Goal: Task Accomplishment & Management: Manage account settings

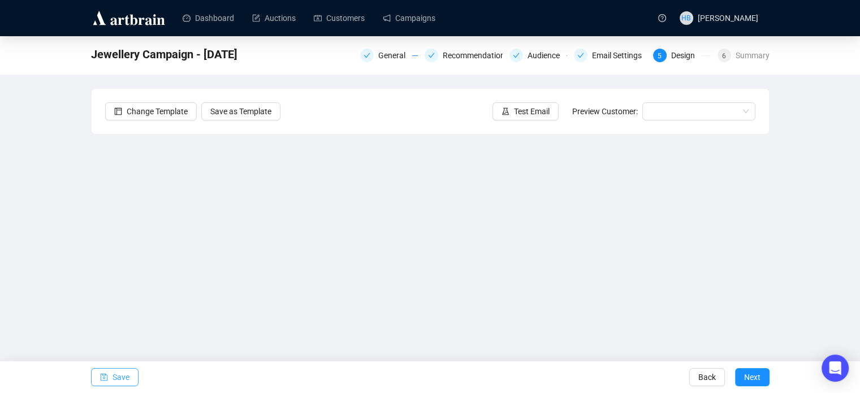
click at [119, 377] on span "Save" at bounding box center [121, 377] width 17 height 32
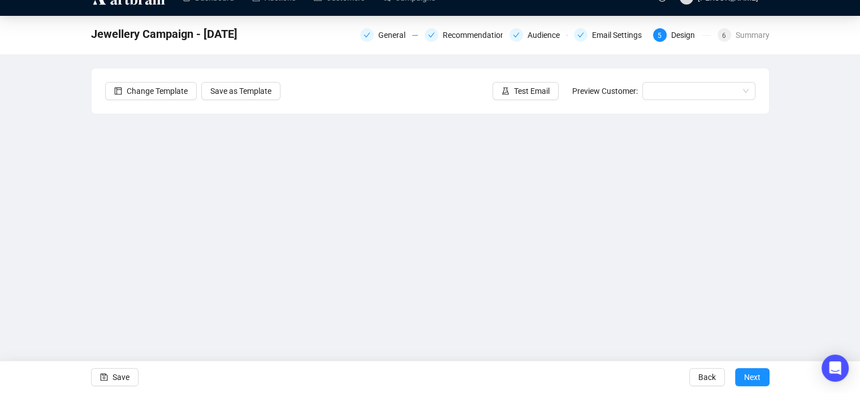
scroll to position [27, 0]
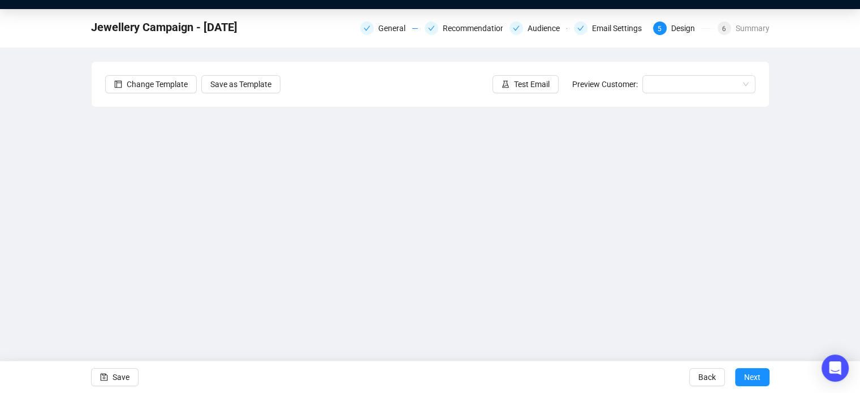
click at [783, 257] on div "Jewellery Campaign - [DATE] General Recommendations Audience Email Settings 5 D…" at bounding box center [430, 199] width 860 height 381
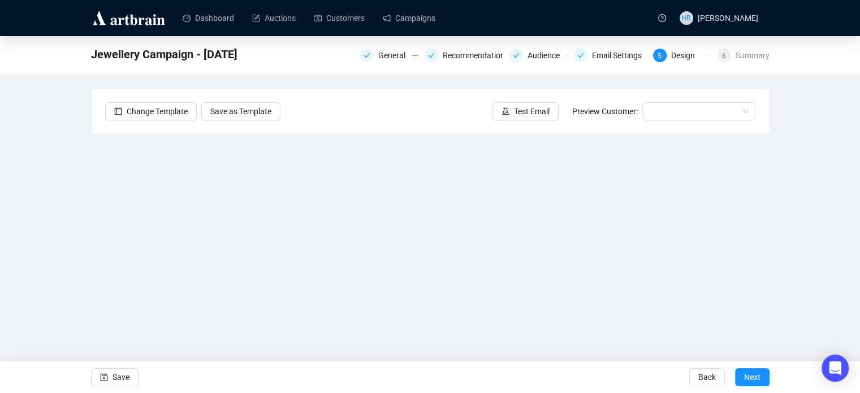
click at [850, 131] on div "Jewellery Campaign - [DATE] General Recommendations Audience Email Settings 5 D…" at bounding box center [430, 226] width 860 height 381
click at [116, 377] on span "Save" at bounding box center [121, 377] width 17 height 32
click at [133, 376] on button "Save" at bounding box center [115, 377] width 48 height 18
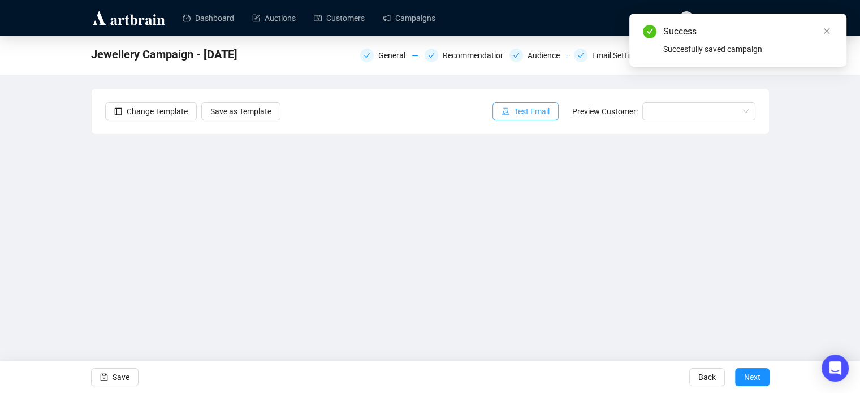
click at [512, 111] on button "Test Email" at bounding box center [526, 111] width 66 height 18
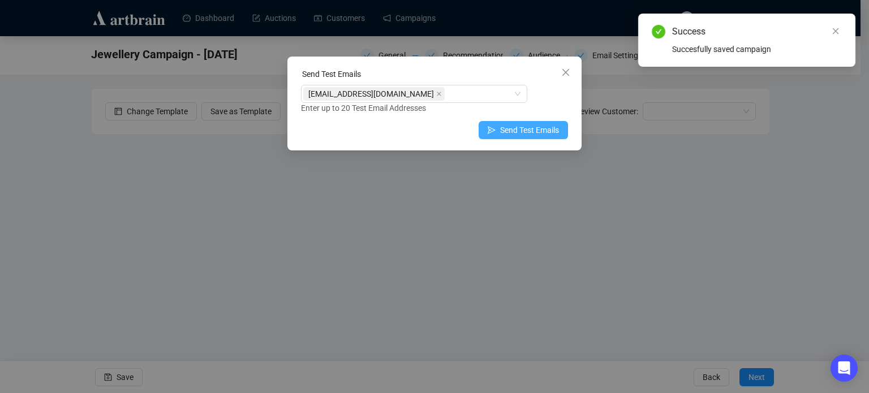
click at [498, 131] on button "Send Test Emails" at bounding box center [523, 130] width 89 height 18
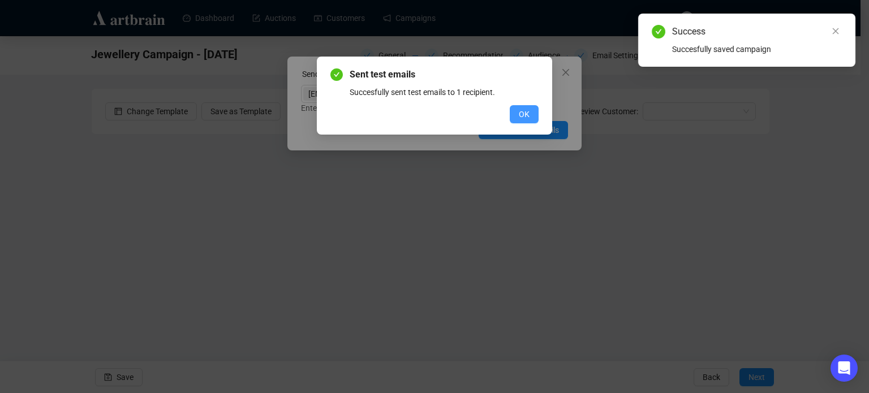
click at [519, 116] on span "OK" at bounding box center [524, 114] width 11 height 12
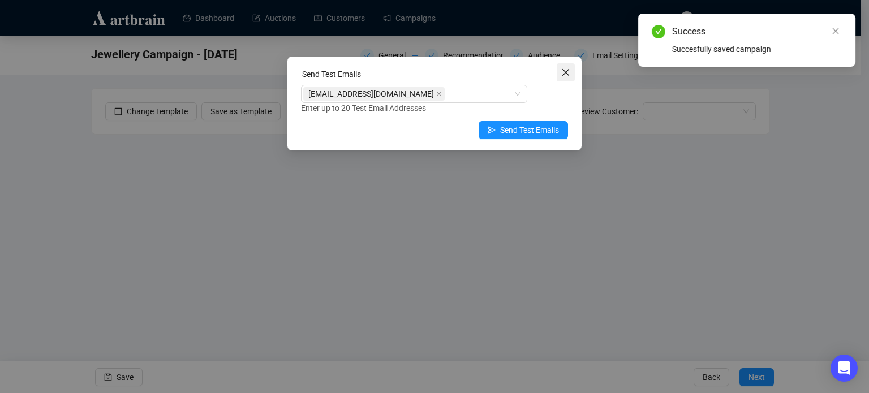
click at [568, 70] on icon "close" at bounding box center [565, 72] width 7 height 7
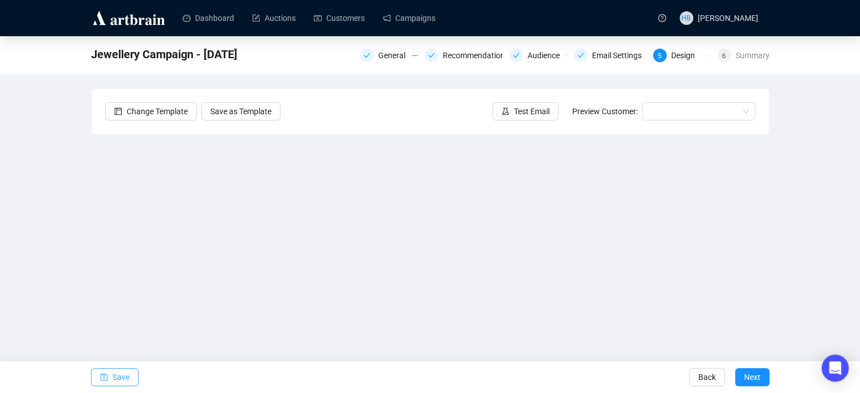
click at [114, 373] on span "Save" at bounding box center [121, 377] width 17 height 32
click at [122, 380] on span "Save" at bounding box center [121, 377] width 17 height 32
click at [130, 377] on button "Save" at bounding box center [115, 377] width 48 height 18
click at [519, 109] on span "Test Email" at bounding box center [532, 111] width 36 height 12
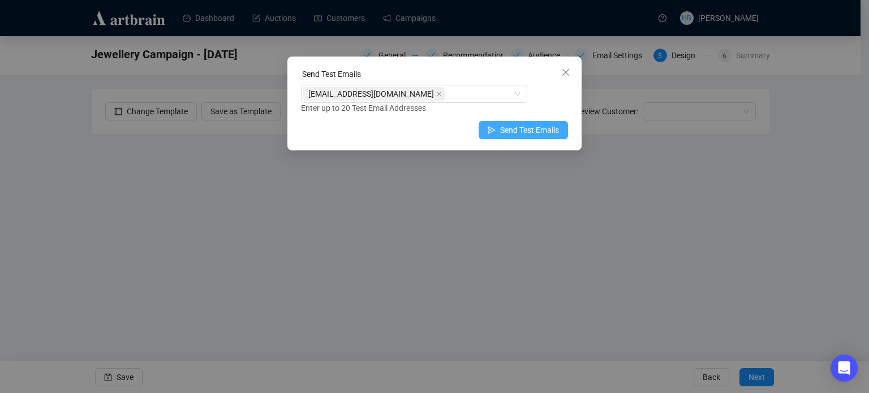
click at [518, 130] on span "Send Test Emails" at bounding box center [529, 130] width 59 height 12
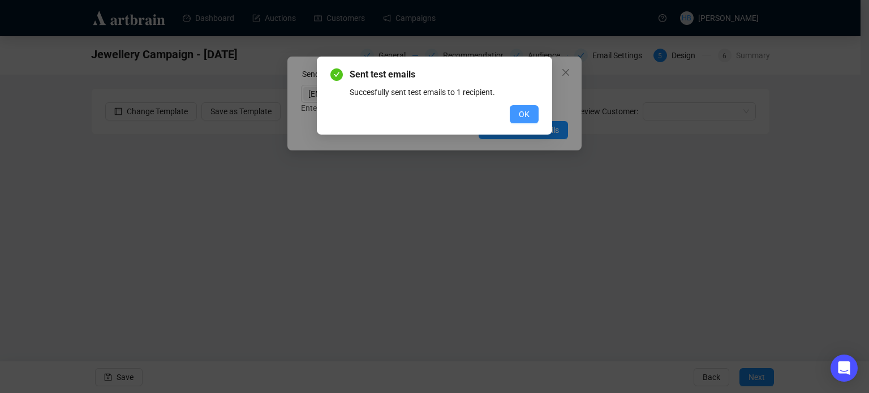
click at [519, 115] on span "OK" at bounding box center [524, 114] width 11 height 12
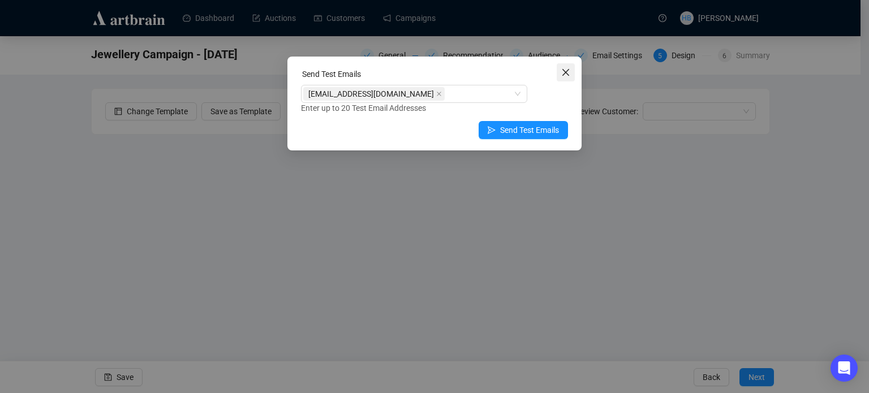
click at [567, 72] on icon "close" at bounding box center [565, 72] width 9 height 9
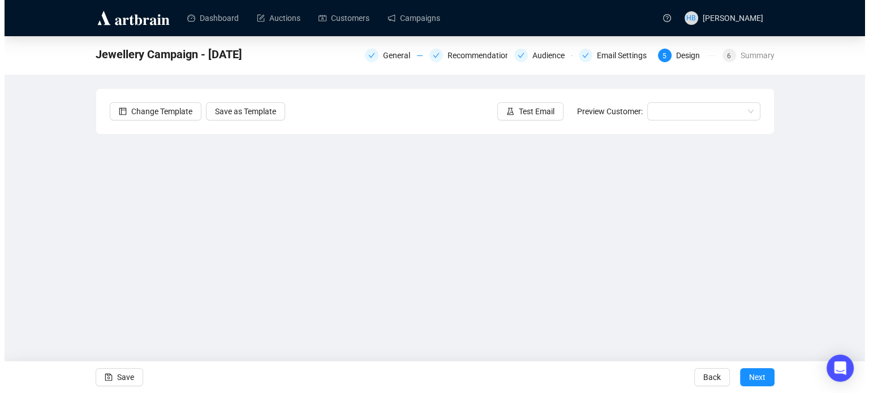
scroll to position [27, 0]
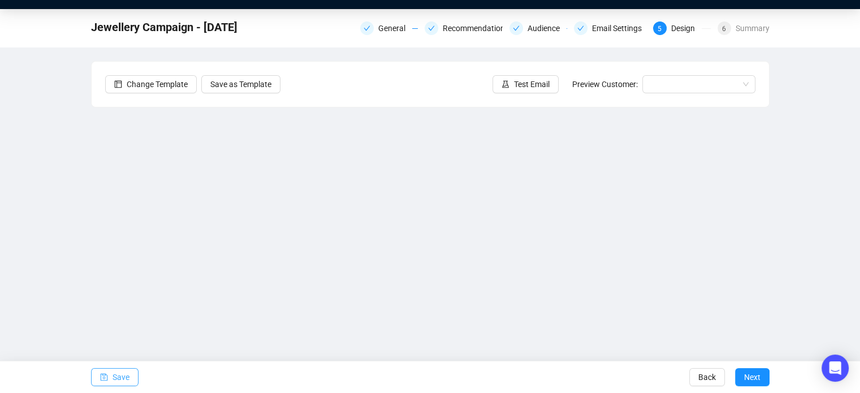
click at [118, 373] on span "Save" at bounding box center [121, 377] width 17 height 32
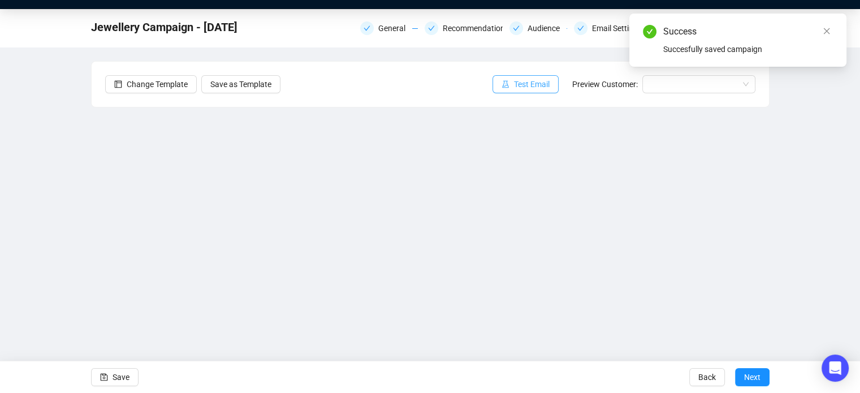
click at [532, 85] on span "Test Email" at bounding box center [532, 84] width 36 height 12
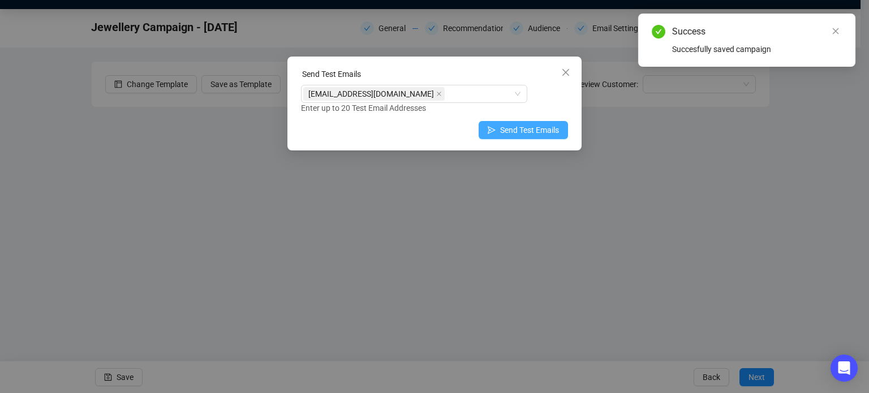
click at [522, 131] on span "Send Test Emails" at bounding box center [529, 130] width 59 height 12
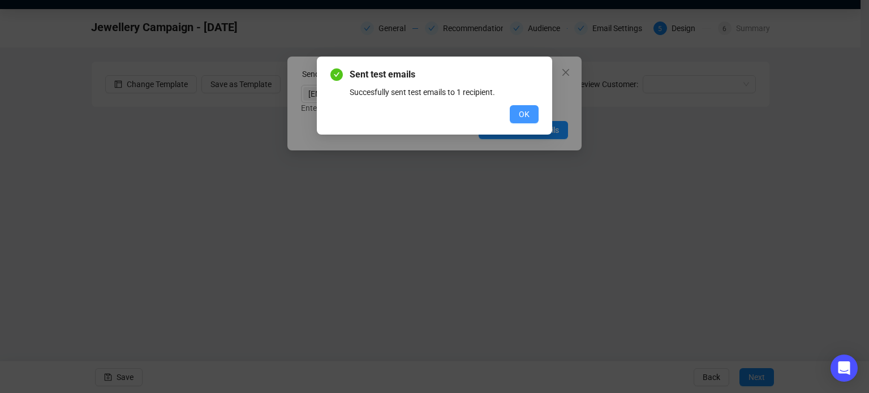
click at [524, 120] on button "OK" at bounding box center [524, 114] width 29 height 18
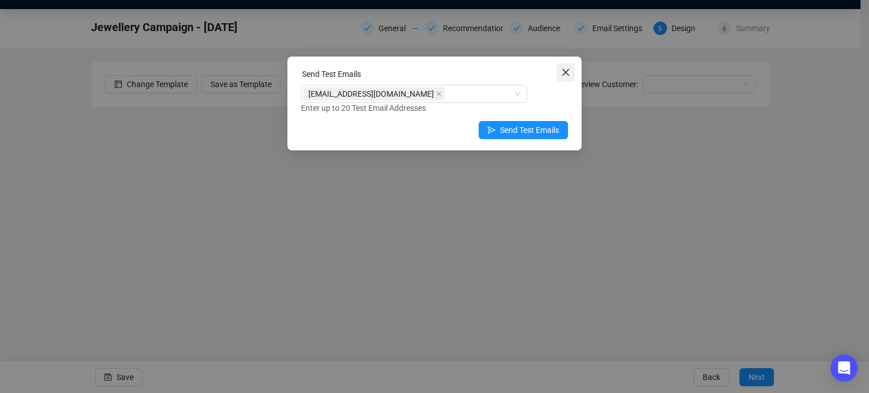
click at [563, 74] on icon "close" at bounding box center [565, 72] width 7 height 7
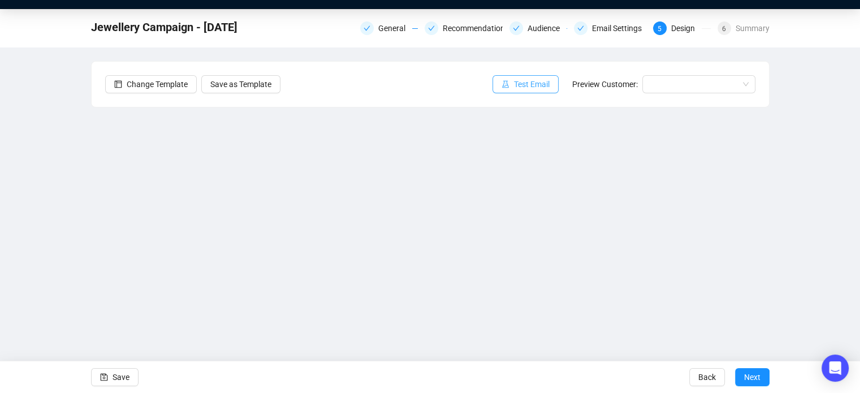
click at [525, 84] on span "Test Email" at bounding box center [532, 84] width 36 height 12
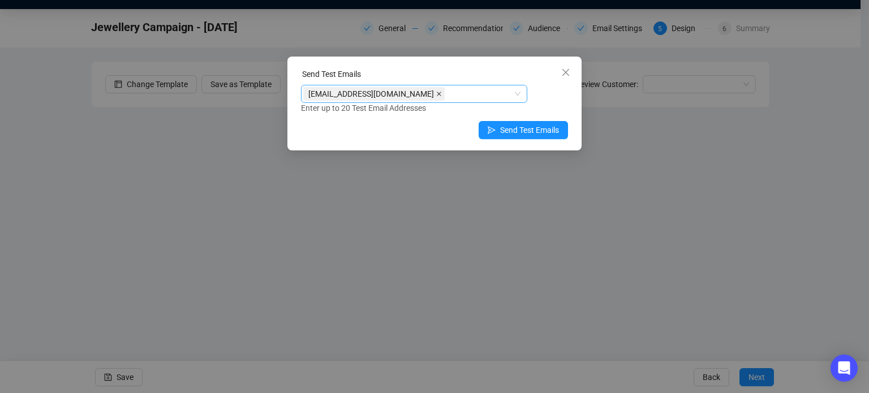
click at [436, 94] on icon "close" at bounding box center [439, 94] width 6 height 6
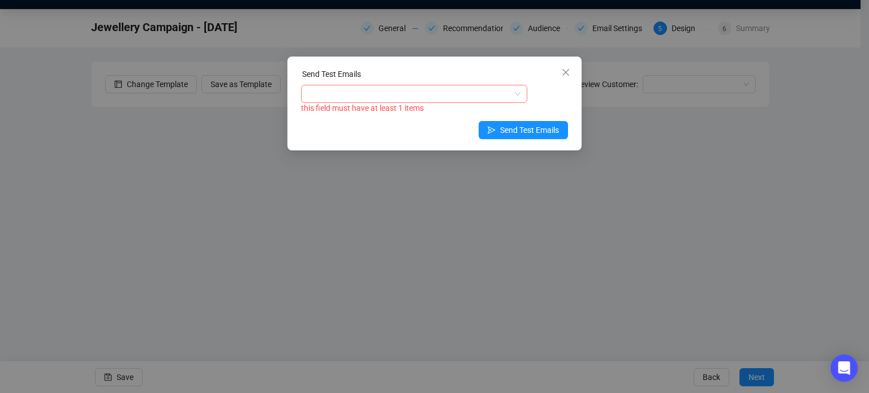
click at [415, 94] on div at bounding box center [408, 94] width 210 height 16
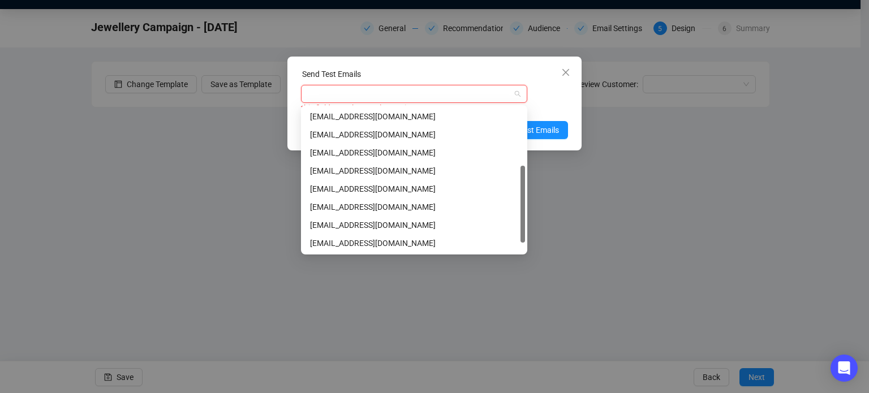
scroll to position [127, 0]
click at [404, 170] on div "[EMAIL_ADDRESS][DOMAIN_NAME]" at bounding box center [414, 171] width 208 height 12
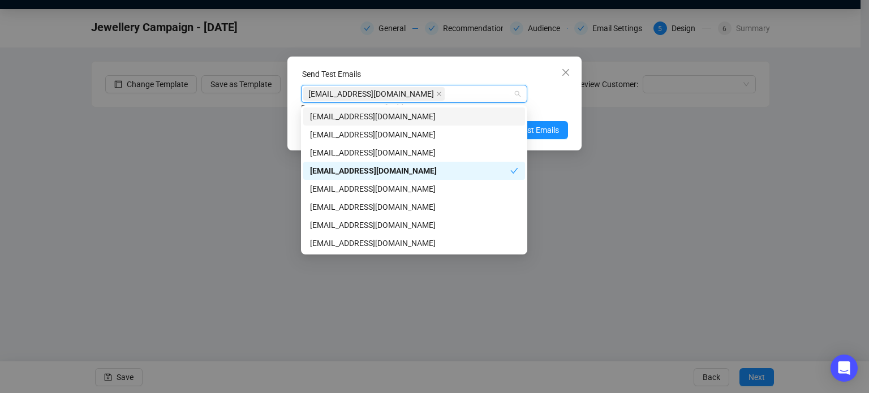
click at [434, 70] on div "Send Test Emails" at bounding box center [434, 76] width 267 height 17
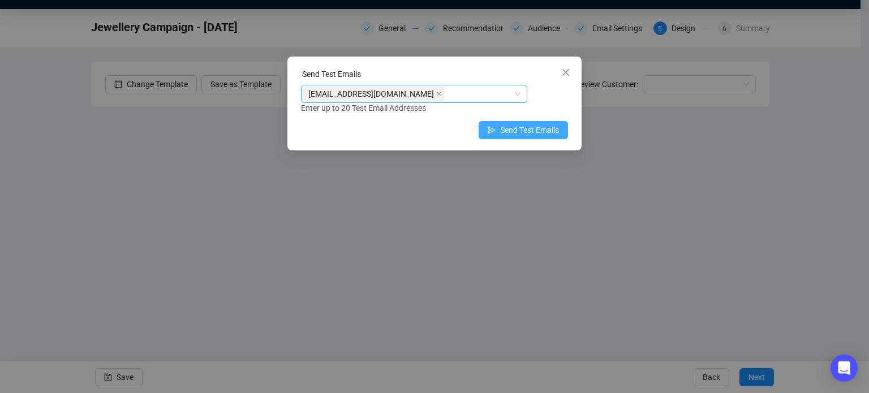
click at [542, 127] on span "Send Test Emails" at bounding box center [529, 130] width 59 height 12
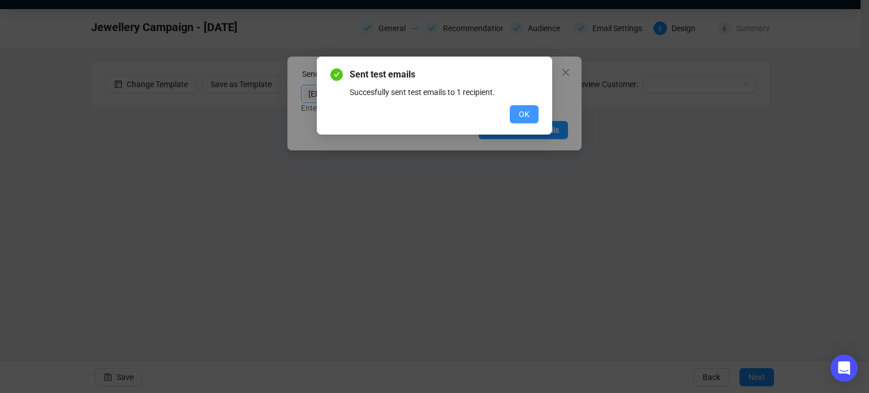
click at [520, 109] on span "OK" at bounding box center [524, 114] width 11 height 12
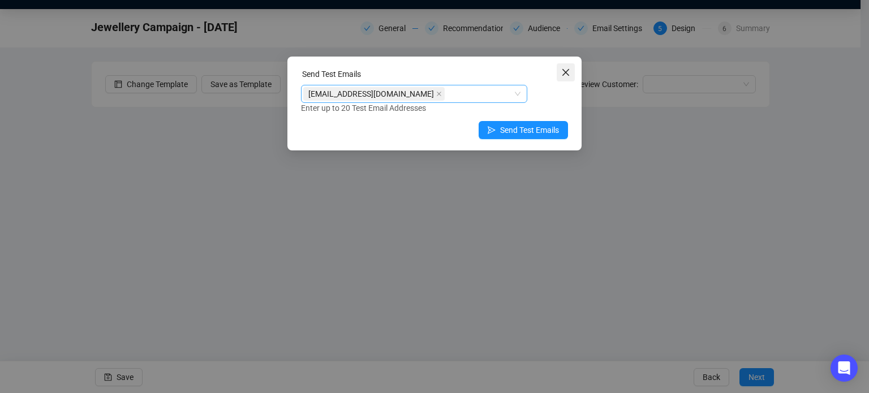
click at [568, 74] on icon "close" at bounding box center [565, 72] width 7 height 7
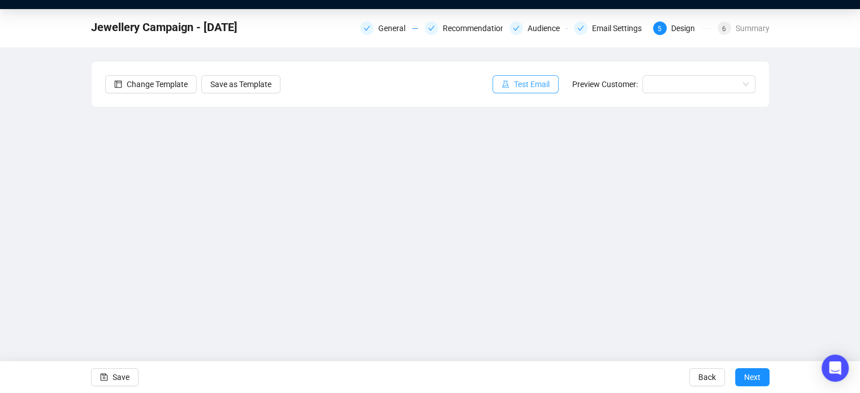
click at [524, 88] on span "Test Email" at bounding box center [532, 84] width 36 height 12
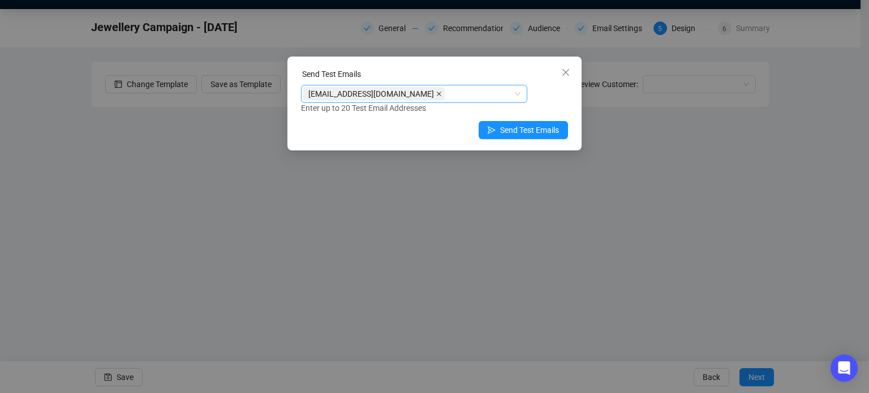
click at [436, 97] on span at bounding box center [439, 94] width 6 height 12
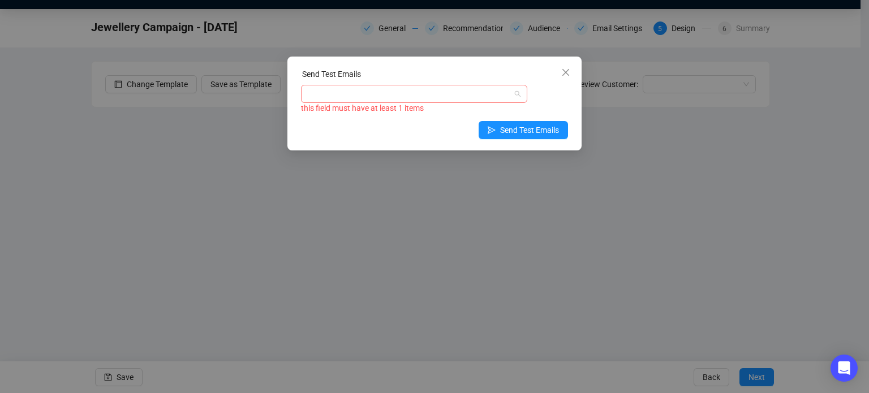
click at [405, 97] on div at bounding box center [408, 94] width 210 height 16
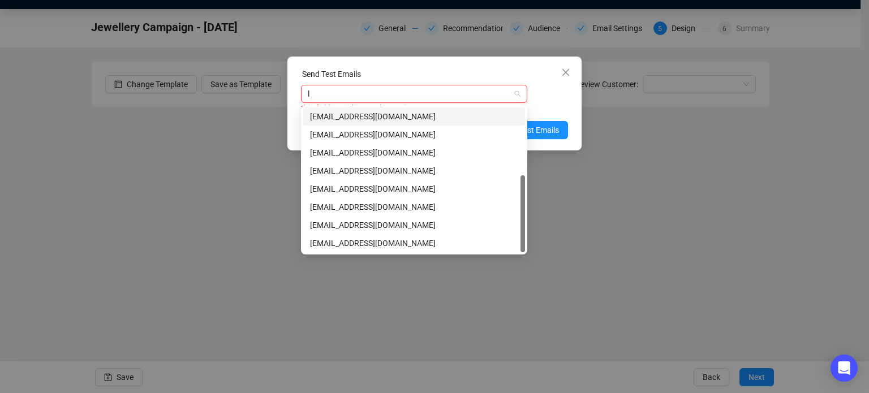
scroll to position [54, 0]
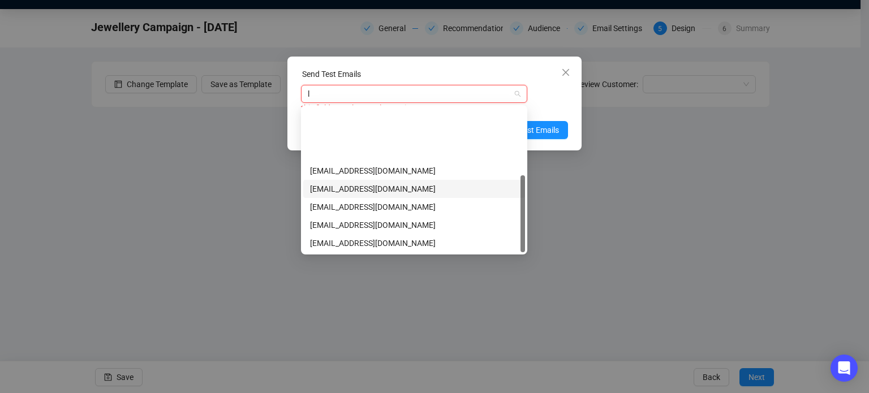
type input "lo"
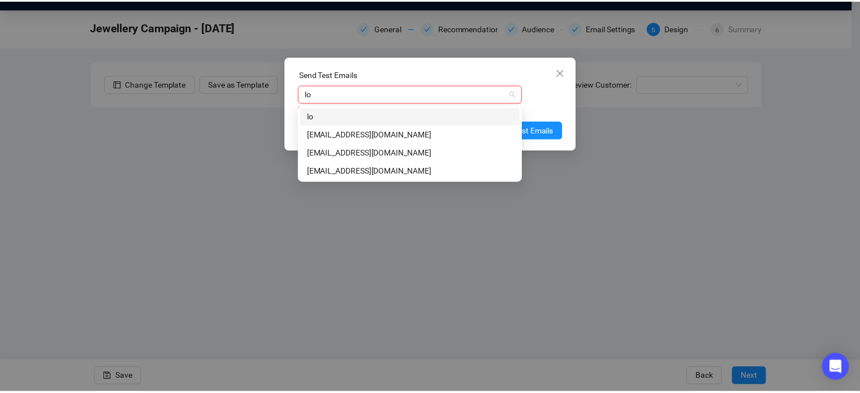
scroll to position [0, 0]
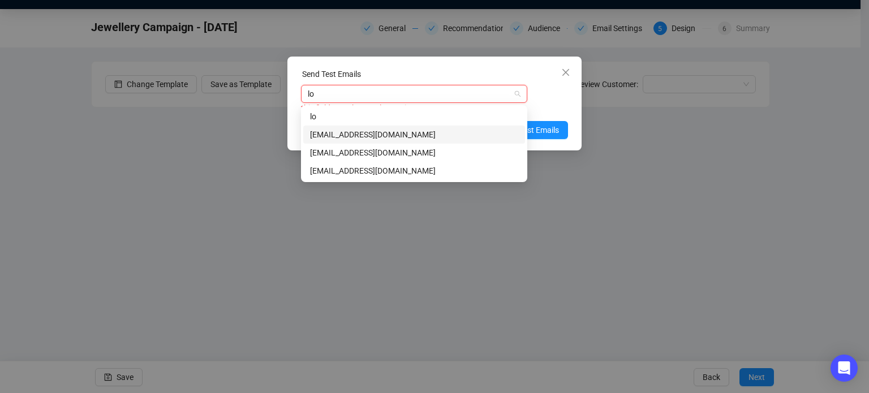
click at [385, 136] on div "[EMAIL_ADDRESS][DOMAIN_NAME]" at bounding box center [414, 134] width 208 height 12
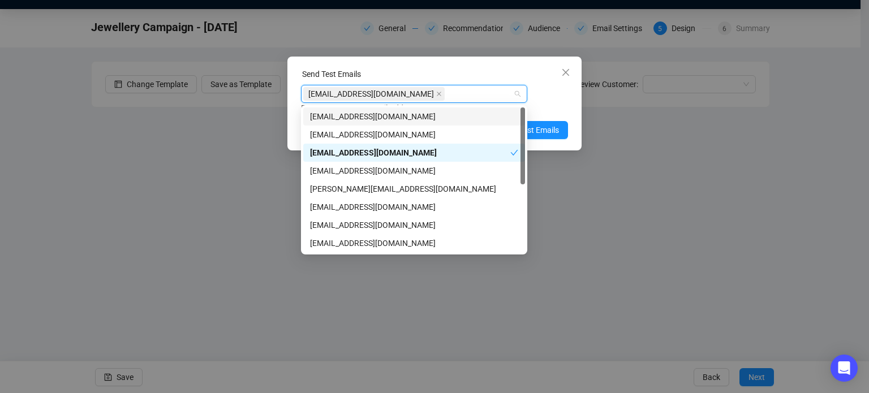
click at [462, 63] on div "Send Test Emails [EMAIL_ADDRESS][DOMAIN_NAME] Enter up to 20 Test Email Address…" at bounding box center [434, 104] width 294 height 94
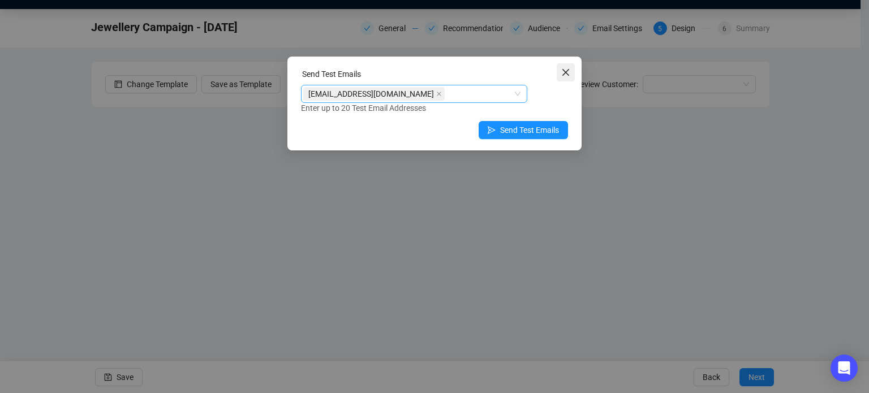
click at [571, 70] on span "Close" at bounding box center [566, 72] width 18 height 9
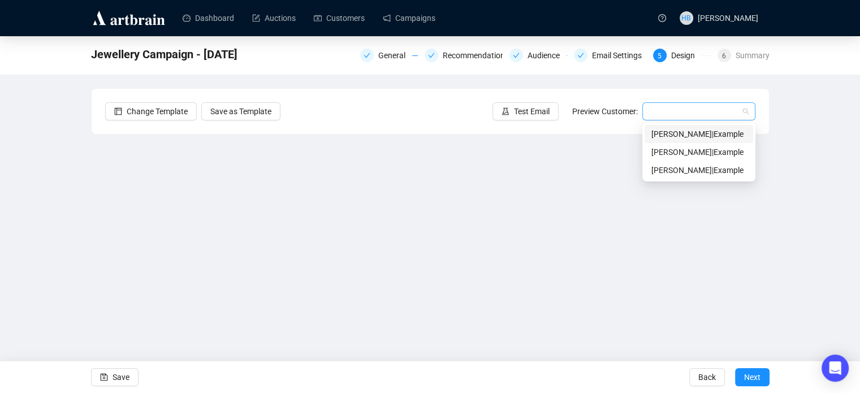
click at [749, 113] on div at bounding box center [699, 111] width 113 height 18
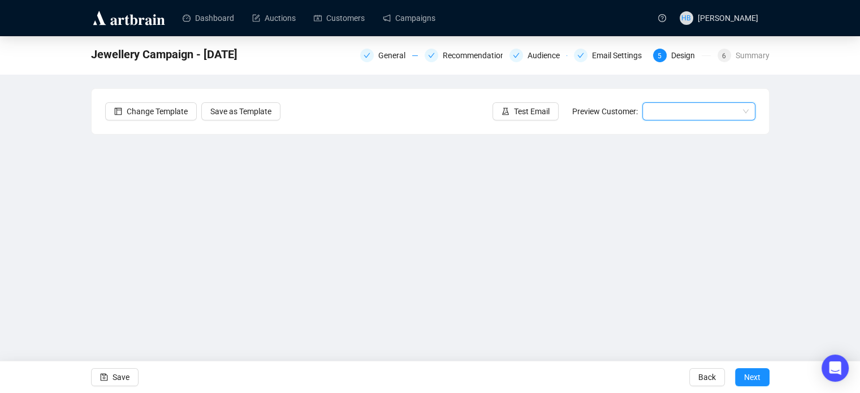
click at [749, 111] on div at bounding box center [699, 111] width 113 height 18
click at [741, 115] on span at bounding box center [699, 111] width 100 height 17
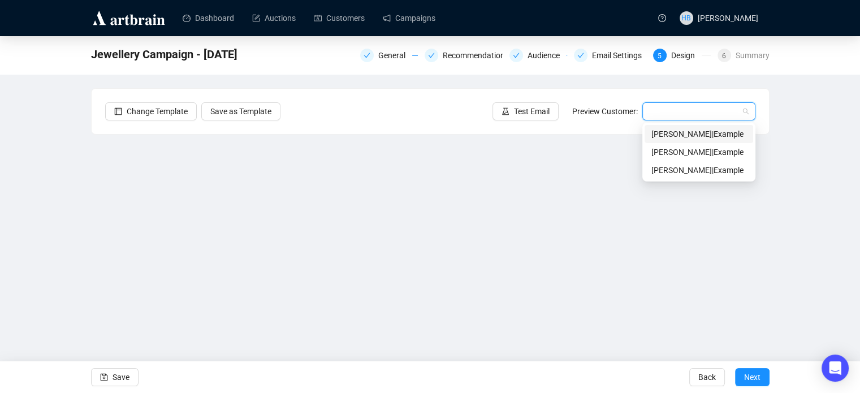
click at [705, 132] on div "[PERSON_NAME] | Example" at bounding box center [699, 134] width 95 height 12
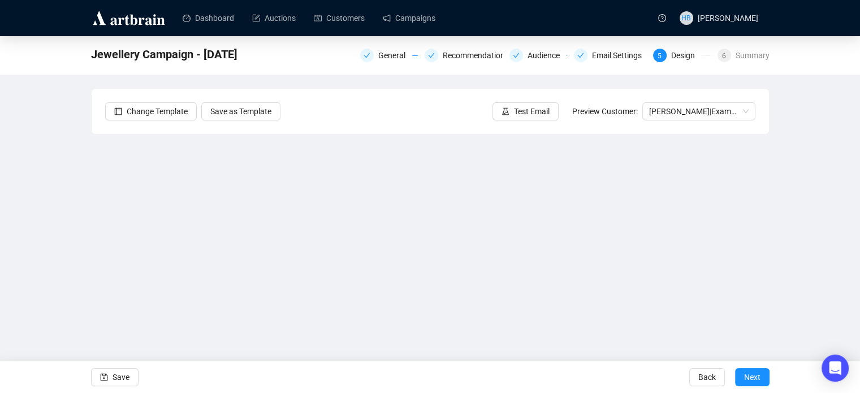
scroll to position [27, 0]
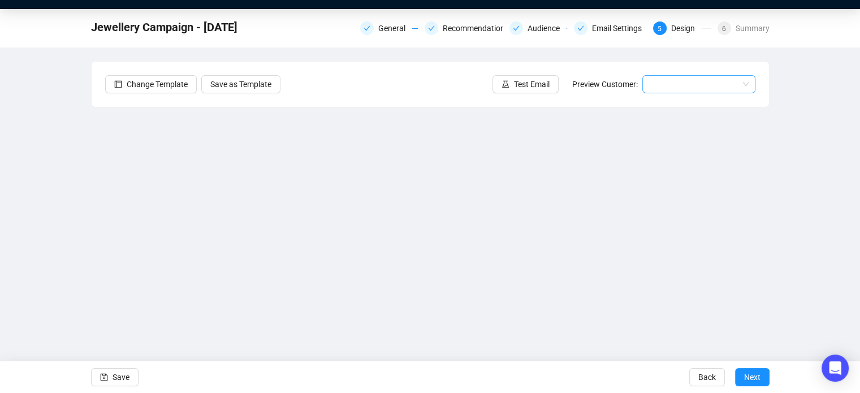
click at [688, 85] on input "search" at bounding box center [693, 84] width 89 height 17
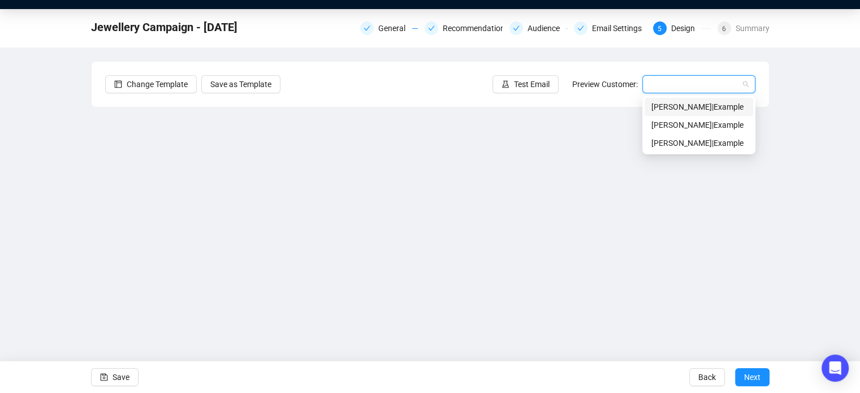
click at [688, 108] on div "[PERSON_NAME] | Example" at bounding box center [699, 107] width 95 height 12
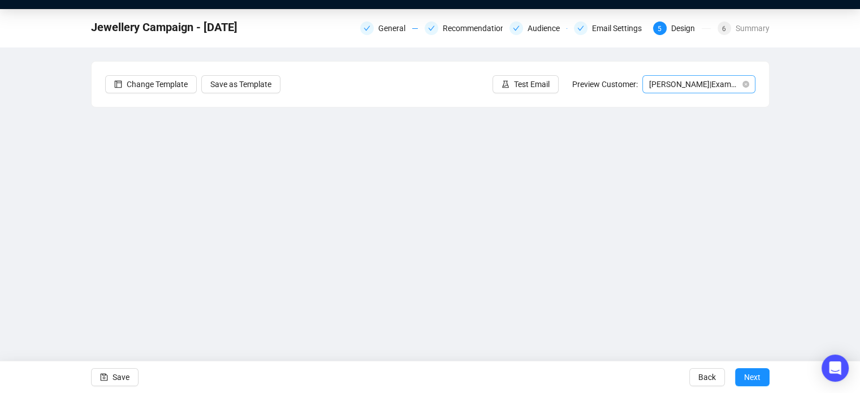
click at [685, 88] on span "[PERSON_NAME] | Example" at bounding box center [699, 84] width 100 height 17
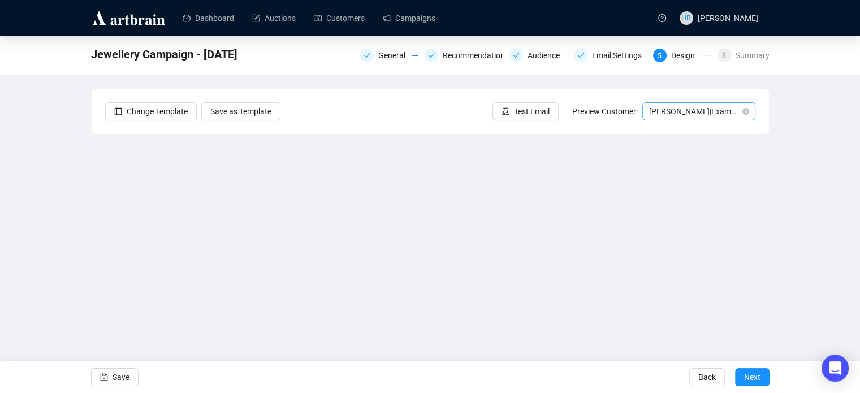
click at [696, 108] on span "[PERSON_NAME] | Example" at bounding box center [699, 111] width 100 height 17
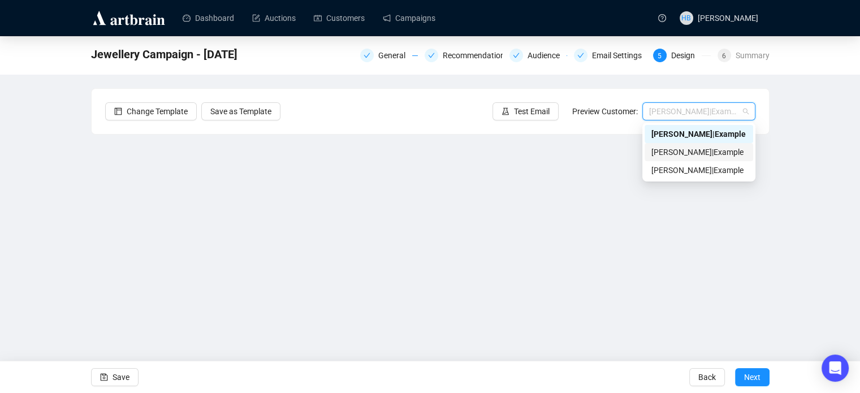
click at [703, 148] on div "[PERSON_NAME] | Example" at bounding box center [699, 152] width 95 height 12
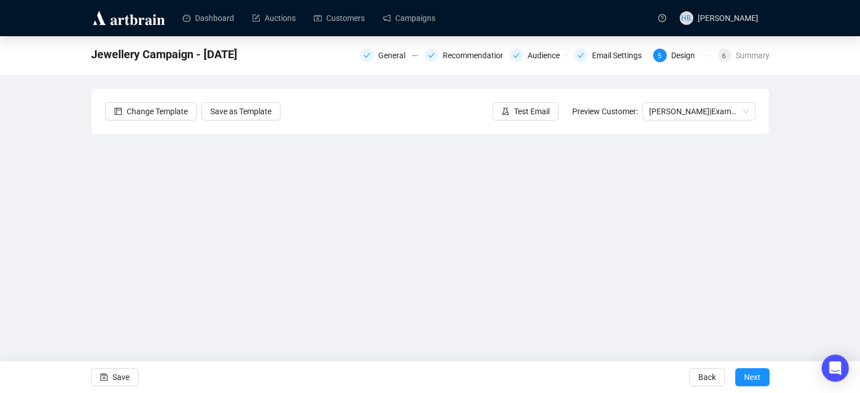
scroll to position [27, 0]
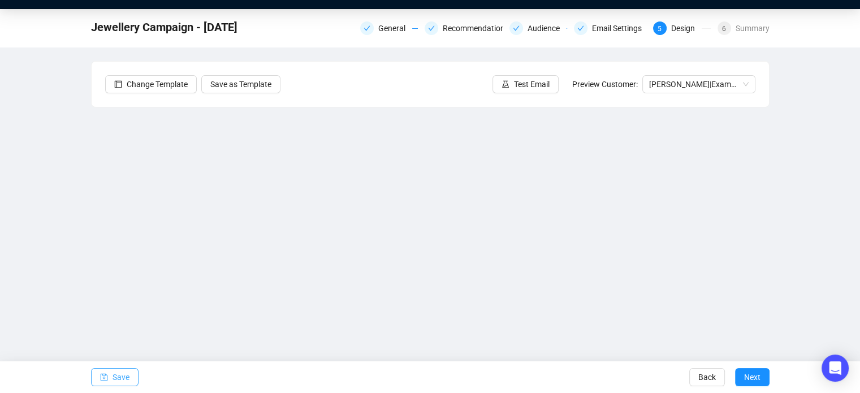
click at [118, 369] on span "Save" at bounding box center [121, 377] width 17 height 32
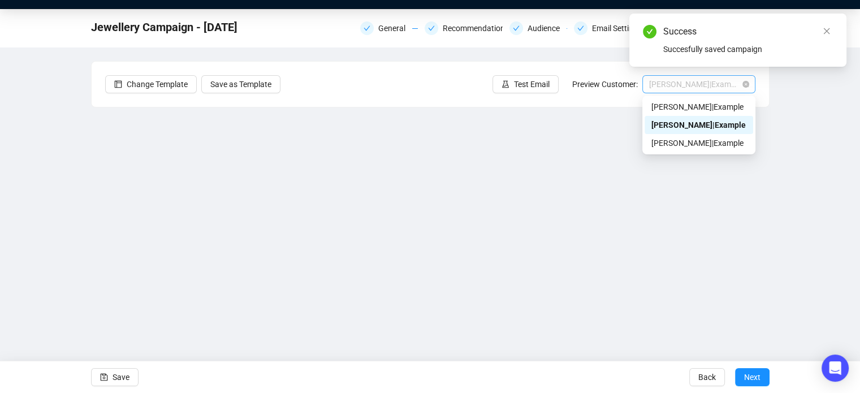
click at [682, 84] on span "[PERSON_NAME] | Example" at bounding box center [699, 84] width 100 height 17
click at [704, 106] on div "[PERSON_NAME] | Example" at bounding box center [699, 107] width 95 height 12
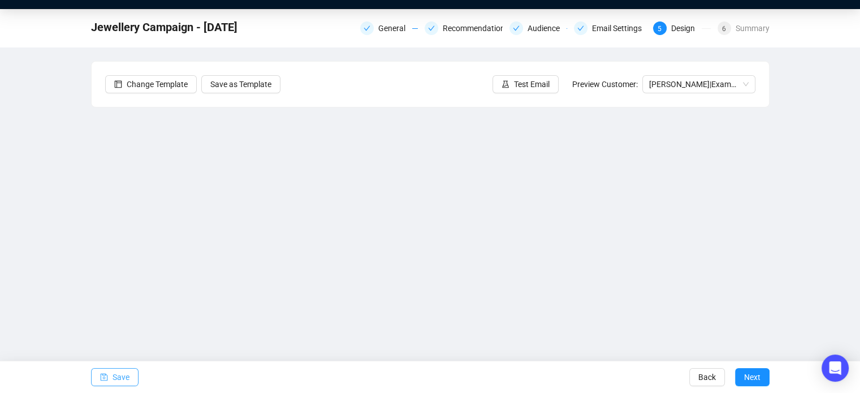
click at [113, 376] on span "Save" at bounding box center [121, 377] width 17 height 32
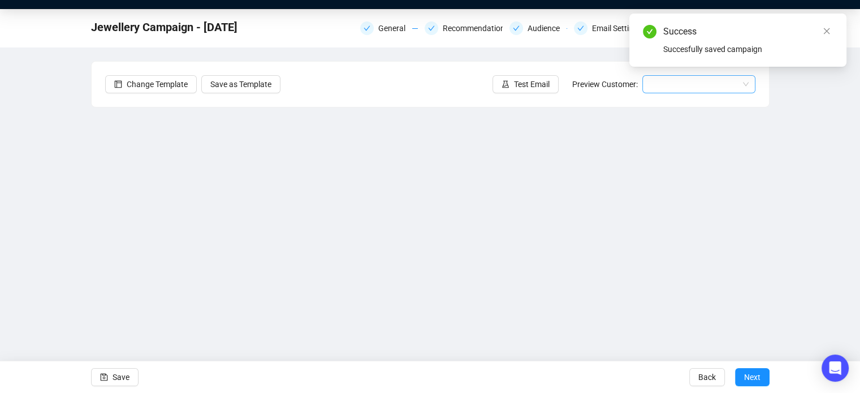
click at [802, 111] on div "Jewellery Campaign - [DATE] General Recommendations Audience Email Settings 5 D…" at bounding box center [430, 199] width 860 height 381
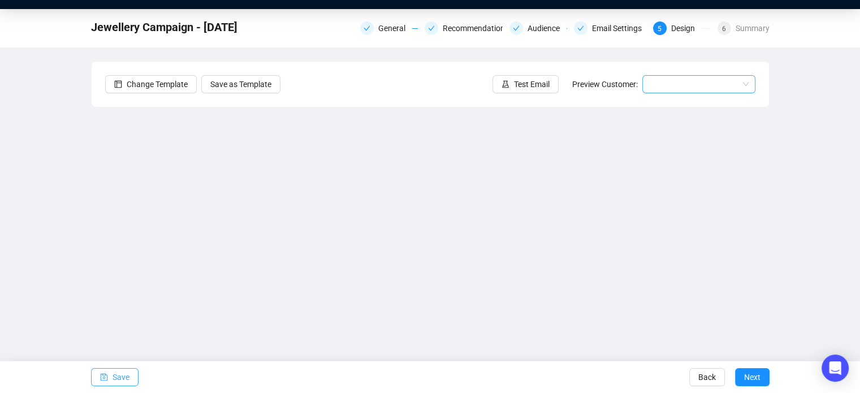
click at [124, 381] on span "Save" at bounding box center [121, 377] width 17 height 32
click at [497, 87] on button "Test Email" at bounding box center [526, 84] width 66 height 18
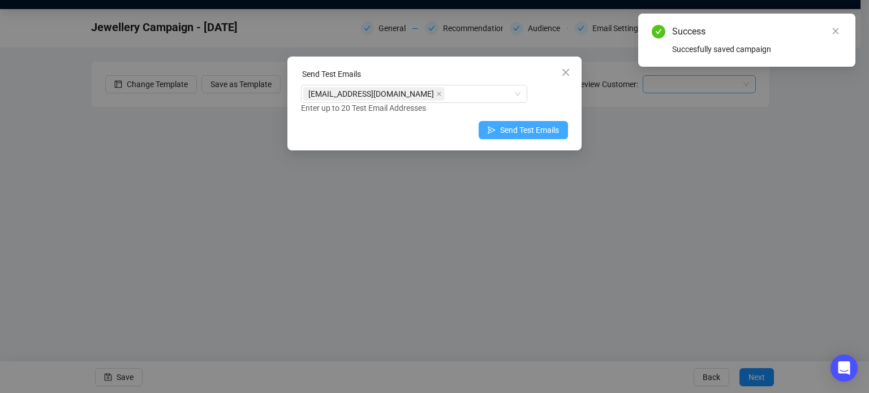
click at [506, 127] on span "Send Test Emails" at bounding box center [529, 130] width 59 height 12
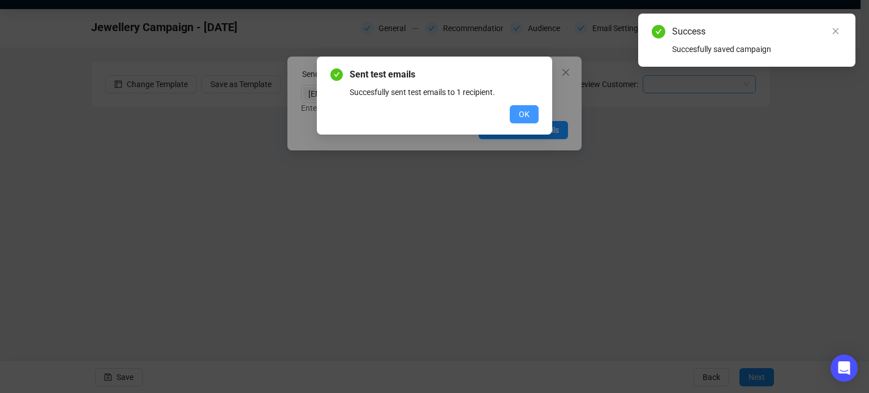
click at [520, 111] on span "OK" at bounding box center [524, 114] width 11 height 12
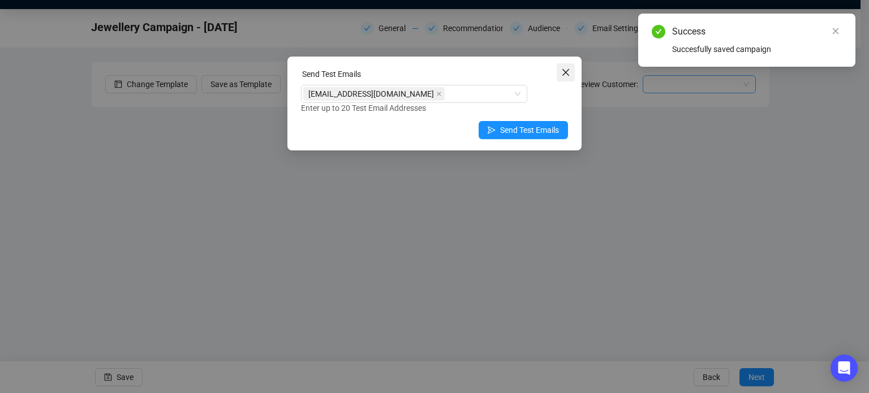
click at [565, 71] on icon "close" at bounding box center [565, 72] width 9 height 9
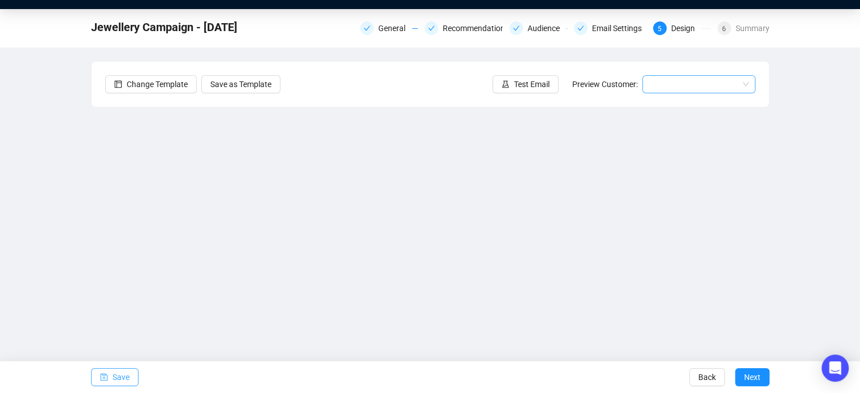
click at [124, 377] on span "Save" at bounding box center [121, 377] width 17 height 32
click at [126, 374] on span "Save" at bounding box center [121, 377] width 17 height 32
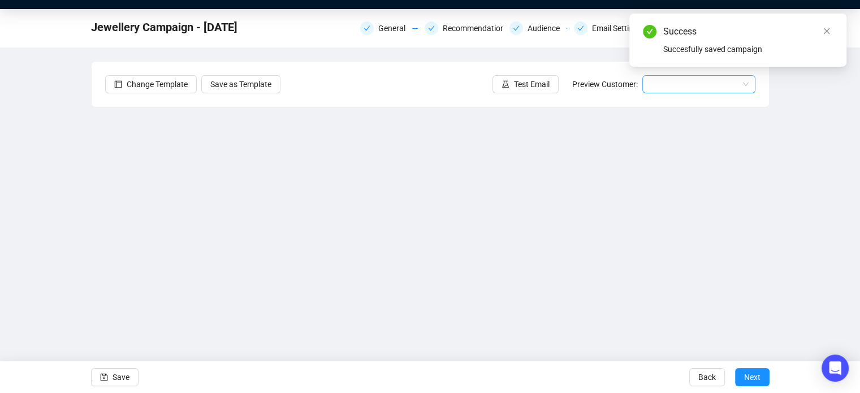
click at [678, 83] on input "search" at bounding box center [693, 84] width 89 height 17
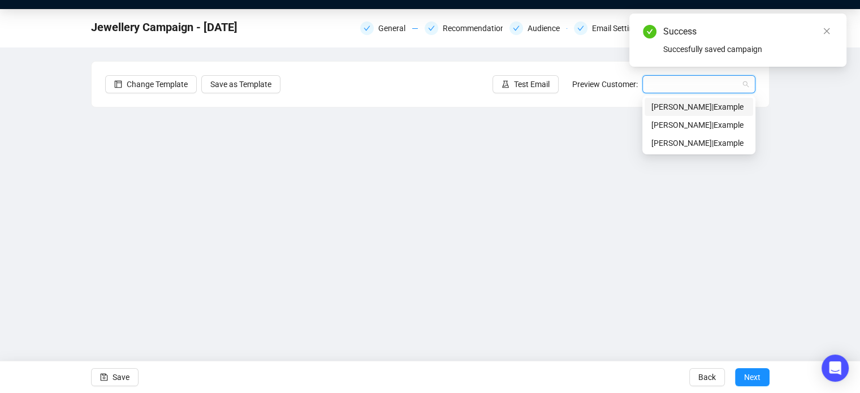
click at [689, 105] on div "[PERSON_NAME] | Example" at bounding box center [699, 107] width 95 height 12
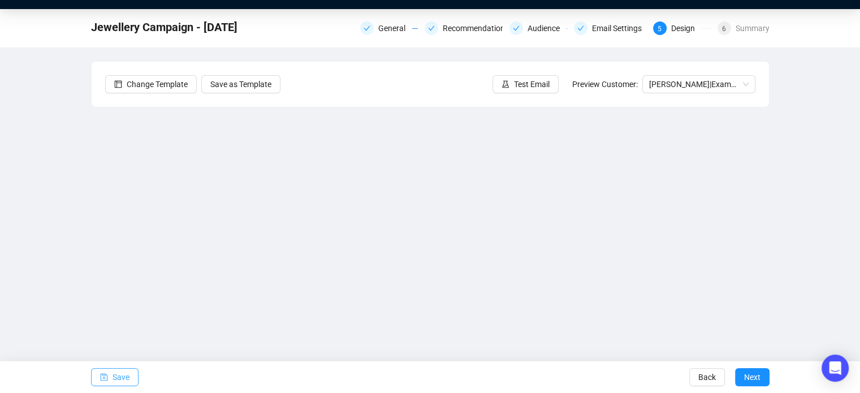
click at [100, 377] on icon "save" at bounding box center [103, 377] width 7 height 7
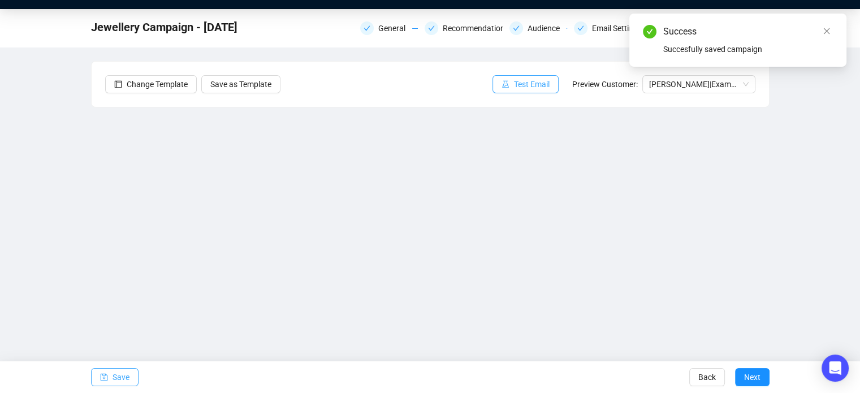
click at [525, 87] on span "Test Email" at bounding box center [532, 84] width 36 height 12
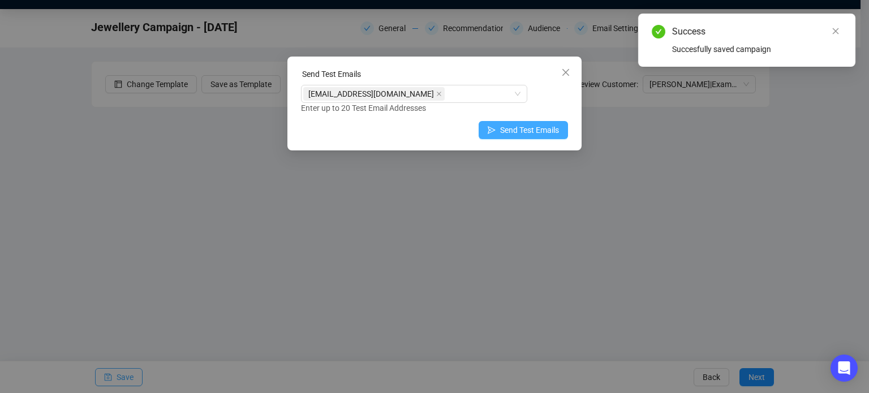
click at [496, 125] on span "button" at bounding box center [492, 130] width 8 height 12
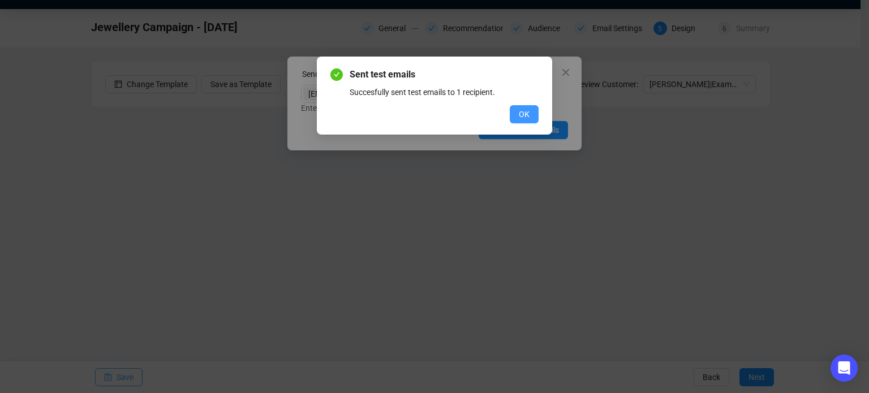
click at [520, 116] on span "OK" at bounding box center [524, 114] width 11 height 12
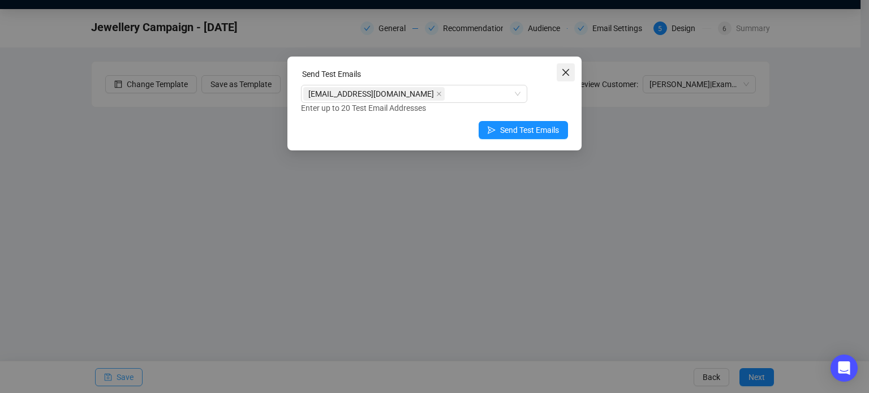
click at [566, 68] on icon "close" at bounding box center [565, 72] width 9 height 9
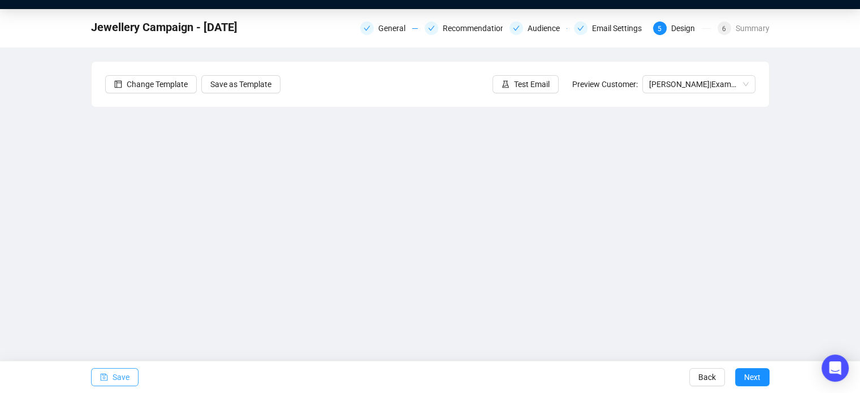
click at [126, 376] on span "Save" at bounding box center [121, 377] width 17 height 32
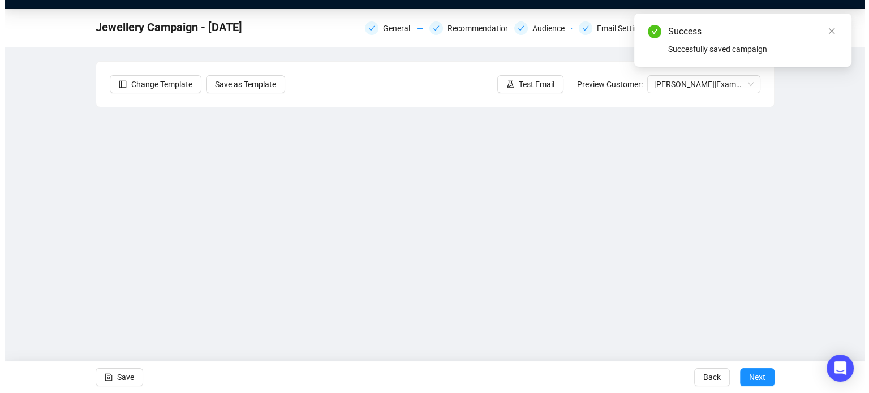
scroll to position [0, 0]
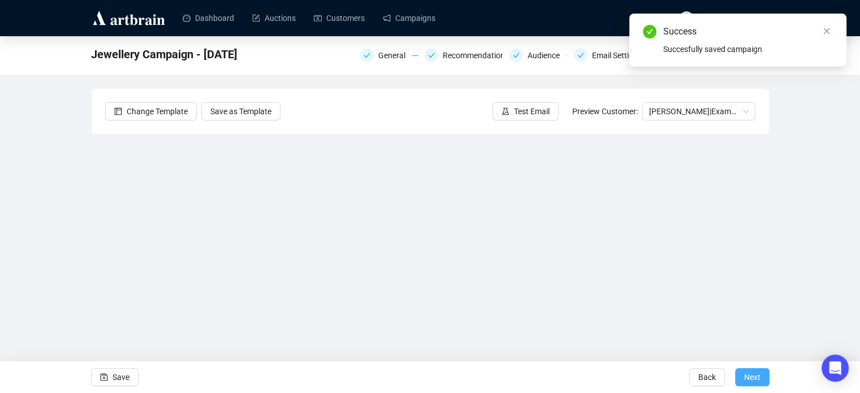
click at [756, 381] on span "Next" at bounding box center [752, 377] width 16 height 32
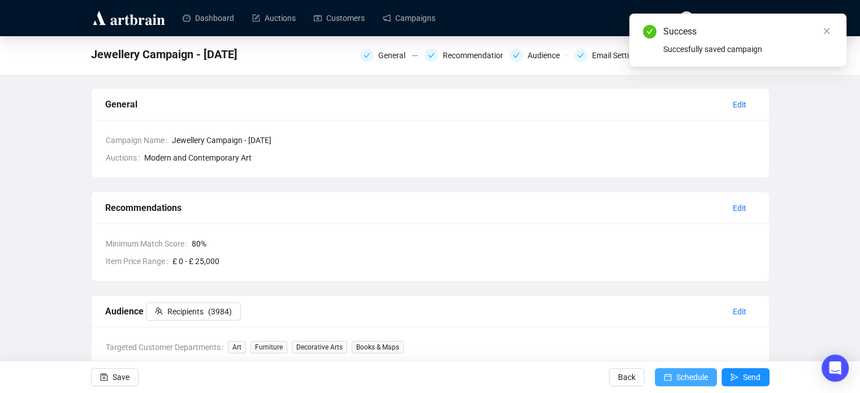
click at [697, 380] on span "Schedule" at bounding box center [693, 377] width 32 height 32
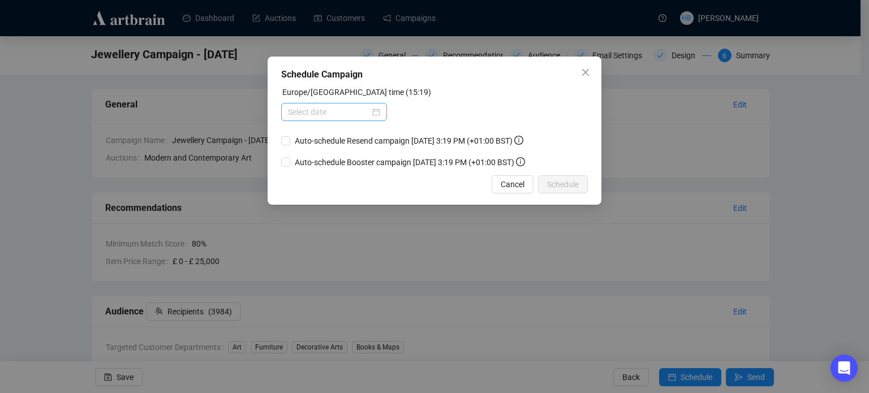
click at [374, 113] on div at bounding box center [334, 112] width 92 height 12
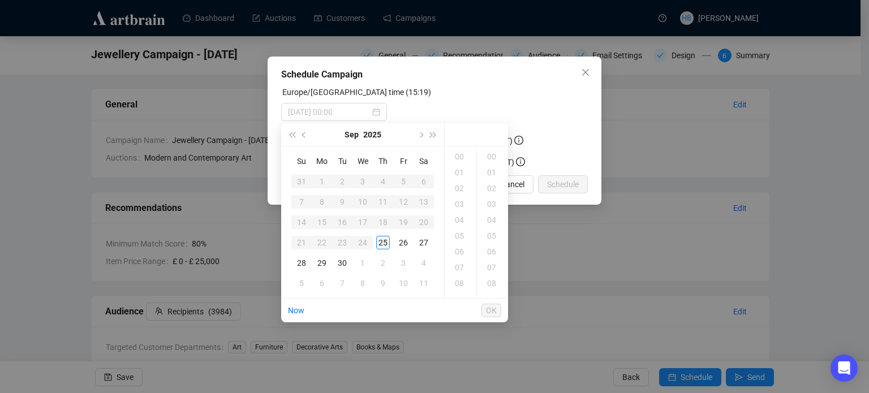
click at [383, 244] on div "25" at bounding box center [383, 243] width 14 height 14
click at [463, 187] on div "17" at bounding box center [460, 188] width 27 height 16
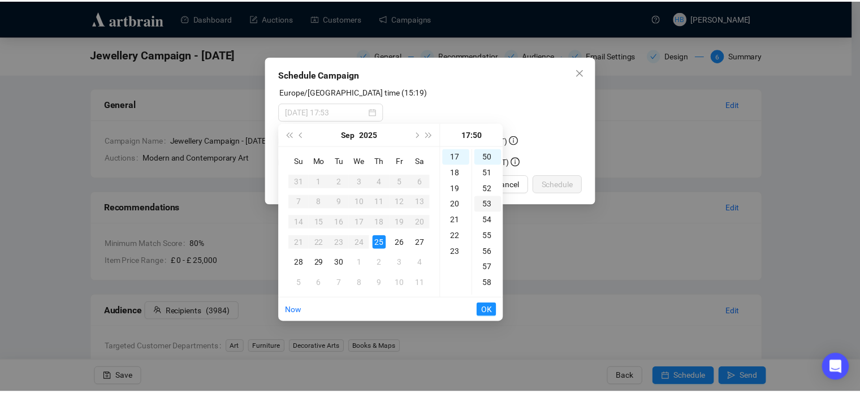
scroll to position [0, 0]
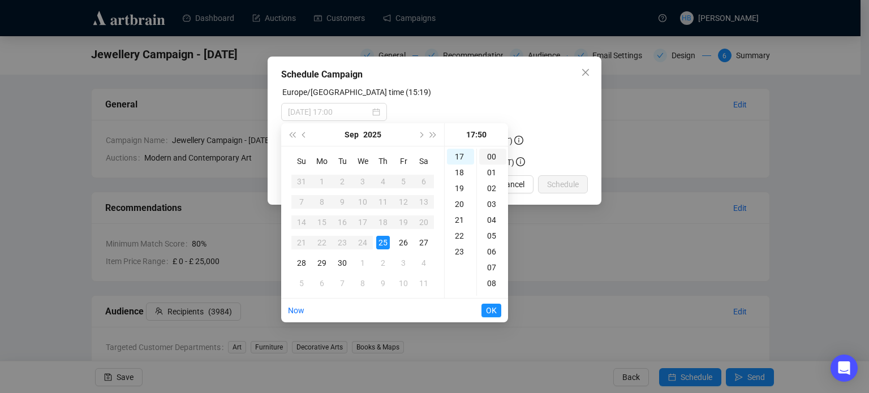
click at [491, 158] on div "00" at bounding box center [492, 157] width 27 height 16
type input "[DATE] 17:00"
click at [493, 309] on span "OK" at bounding box center [491, 310] width 11 height 21
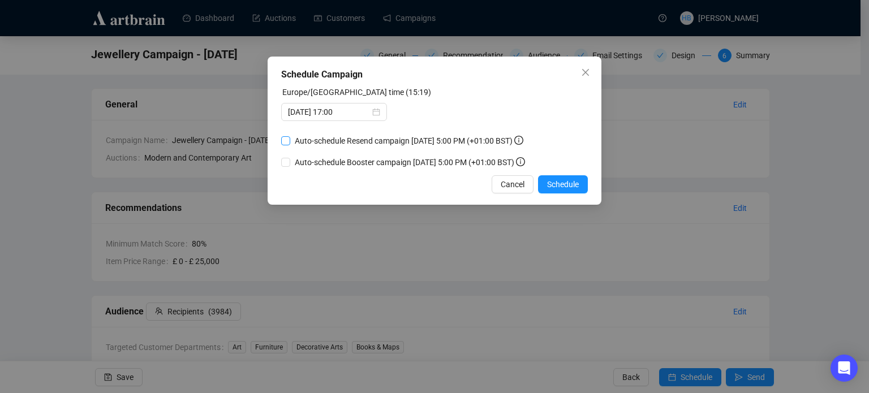
click at [293, 137] on span "Auto-schedule Resend campaign [DATE] 5:00 PM (+01:00 BST)" at bounding box center [409, 141] width 238 height 12
click at [290, 137] on input "Auto-schedule Resend campaign [DATE] 5:00 PM (+01:00 BST)" at bounding box center [285, 140] width 9 height 9
checkbox input "true"
click at [295, 158] on span "Auto-schedule Booster campaign [DATE] 5:00 PM (+01:00 BST)" at bounding box center [409, 162] width 239 height 12
click at [290, 158] on input "Auto-schedule Booster campaign [DATE] 5:00 PM (+01:00 BST)" at bounding box center [285, 162] width 9 height 9
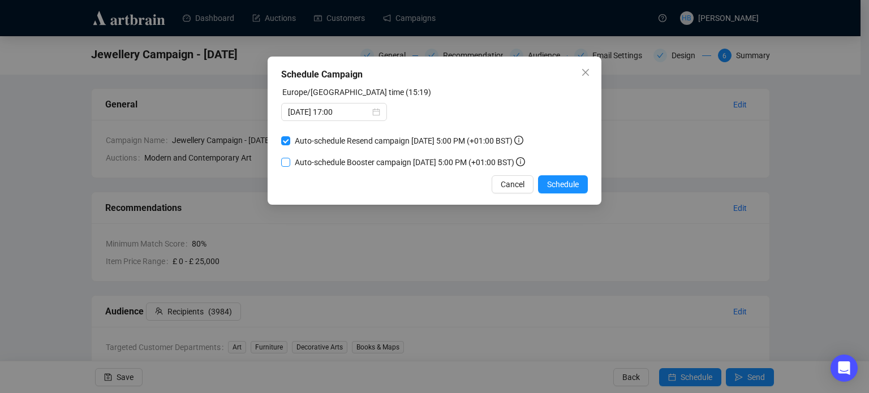
checkbox input "true"
click at [571, 180] on span "Schedule" at bounding box center [563, 184] width 32 height 12
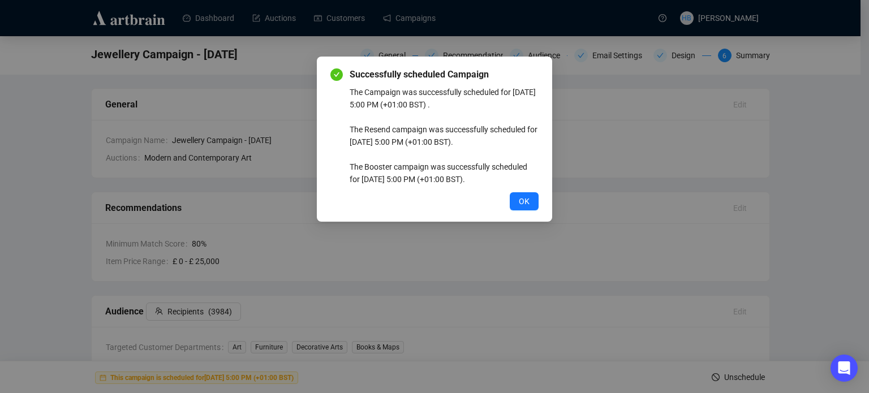
click at [499, 182] on body "Dashboard Auctions Customers Campaigns HB [PERSON_NAME] Jewellery Campaign - [D…" at bounding box center [430, 196] width 860 height 393
click at [524, 201] on span "OK" at bounding box center [524, 201] width 11 height 12
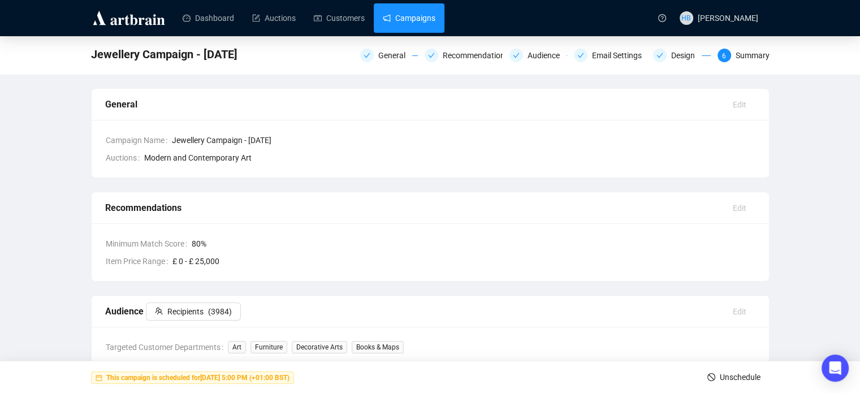
click at [389, 12] on link "Campaigns" at bounding box center [409, 17] width 53 height 29
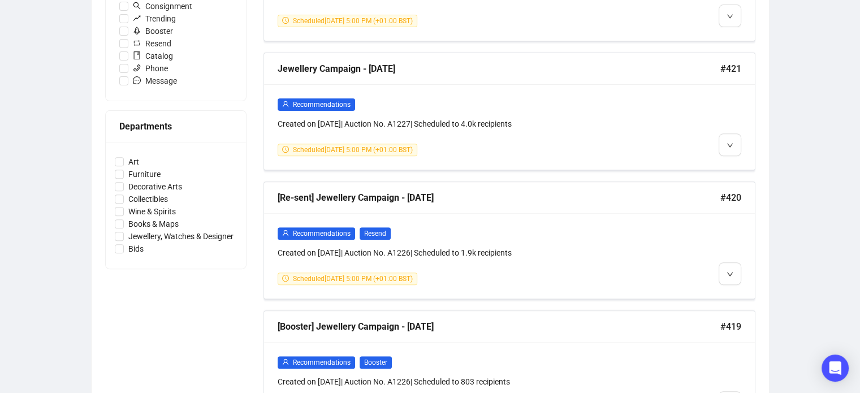
scroll to position [423, 0]
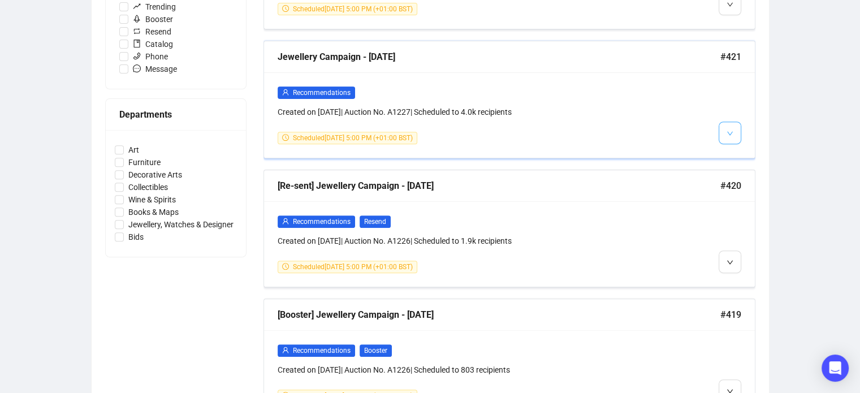
click at [733, 133] on icon "down" at bounding box center [730, 133] width 7 height 7
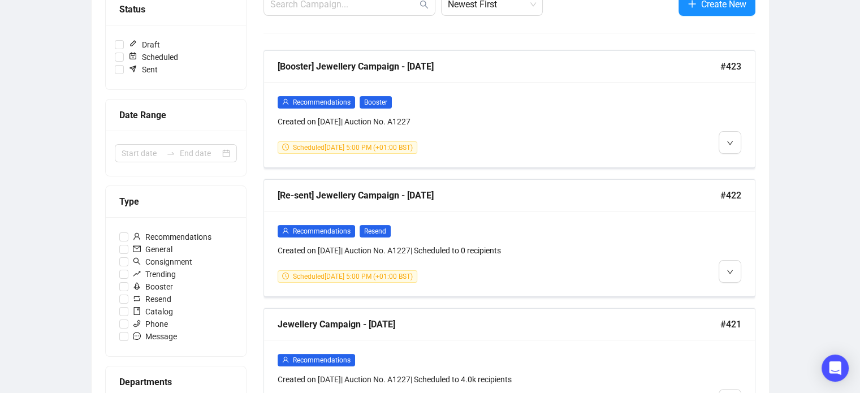
scroll to position [155, 0]
click at [729, 138] on span "button" at bounding box center [730, 143] width 7 height 14
click at [749, 186] on span "Delete" at bounding box center [752, 185] width 21 height 9
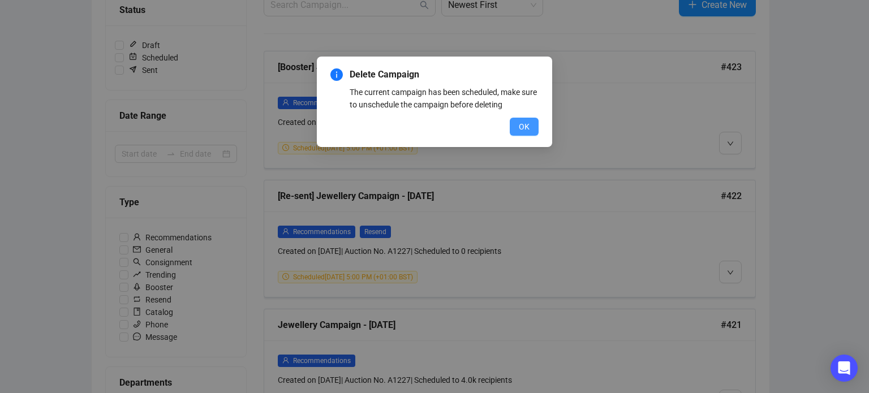
click at [516, 128] on button "OK" at bounding box center [524, 127] width 29 height 18
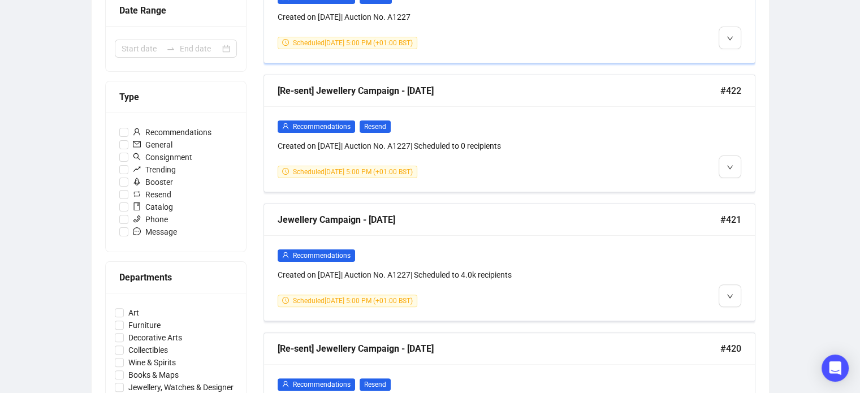
scroll to position [262, 0]
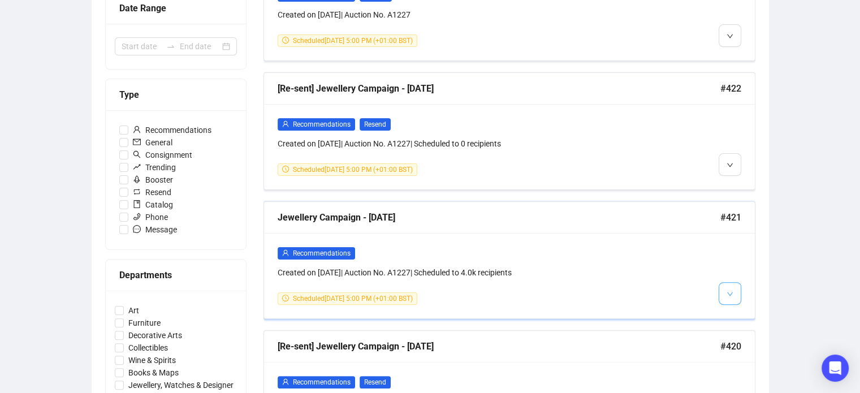
click at [733, 289] on span "button" at bounding box center [730, 293] width 7 height 14
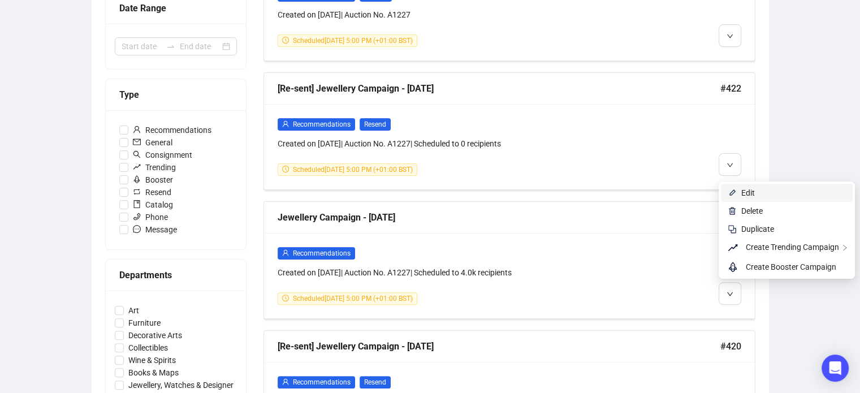
click at [763, 194] on span "Edit" at bounding box center [794, 193] width 105 height 12
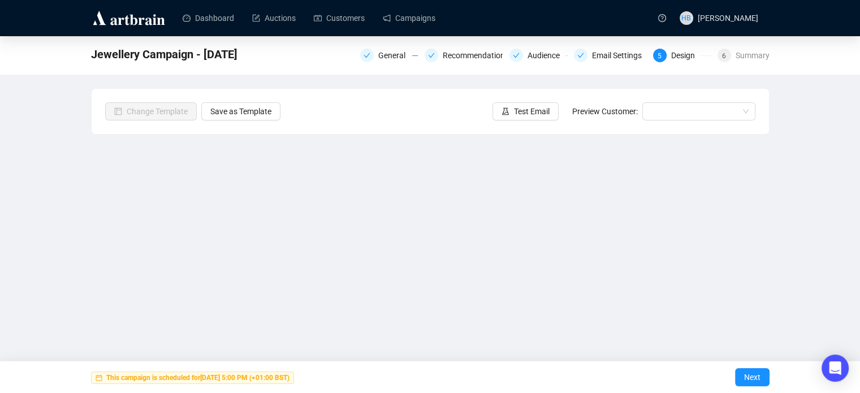
scroll to position [27, 0]
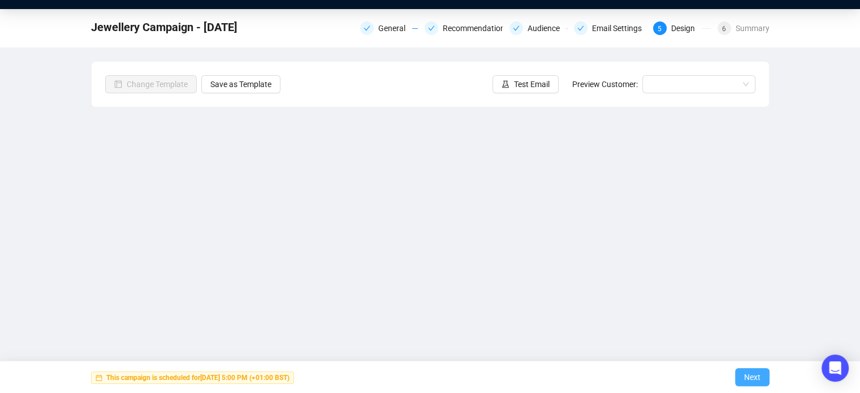
click at [749, 379] on span "Next" at bounding box center [752, 377] width 16 height 32
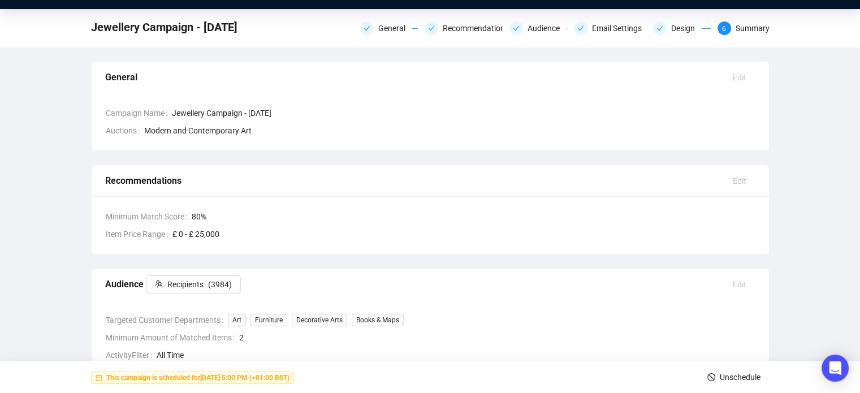
click at [720, 381] on span "Unschedule" at bounding box center [740, 377] width 41 height 32
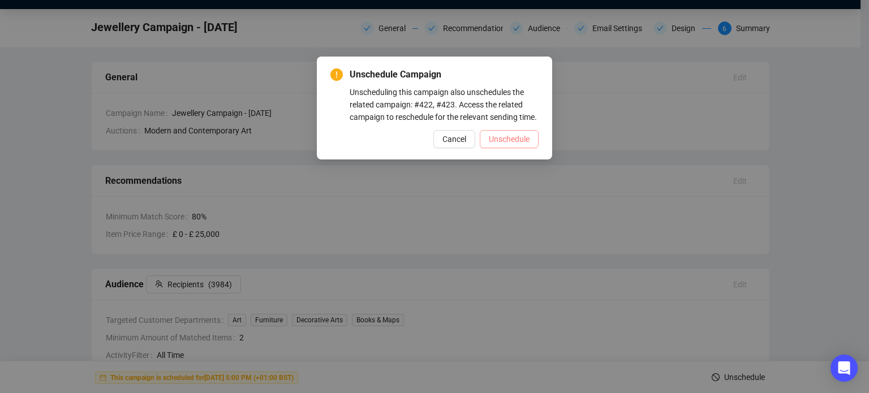
click at [508, 140] on span "Unschedule" at bounding box center [509, 139] width 41 height 12
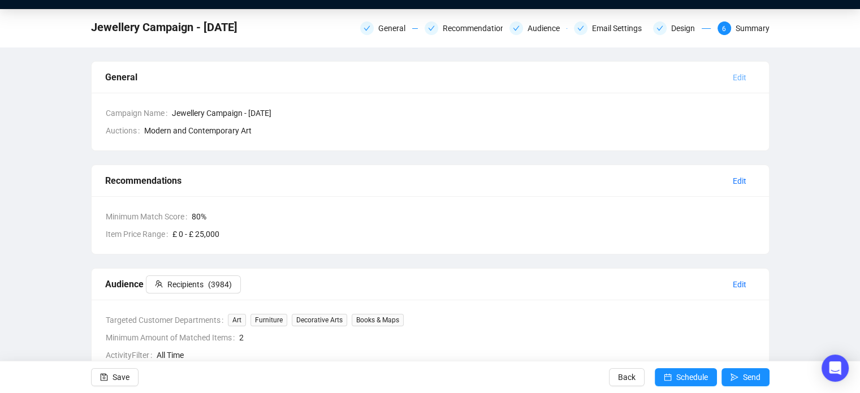
click at [740, 76] on span "Edit" at bounding box center [740, 77] width 14 height 12
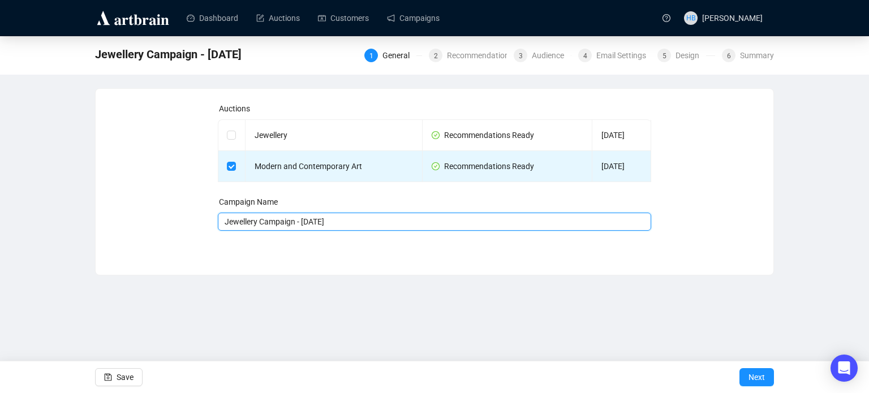
click at [239, 225] on input "Jewellery Campaign - [DATE]" at bounding box center [435, 222] width 434 height 18
type input "MCA Campaign - [DATE]"
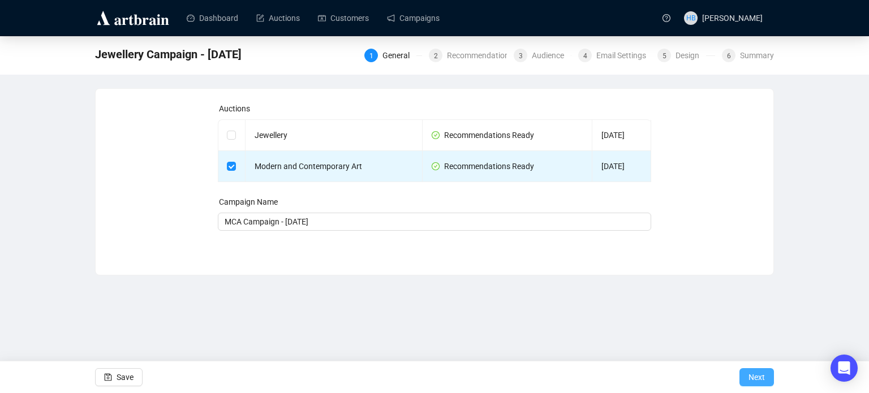
click at [760, 376] on span "Next" at bounding box center [756, 377] width 16 height 32
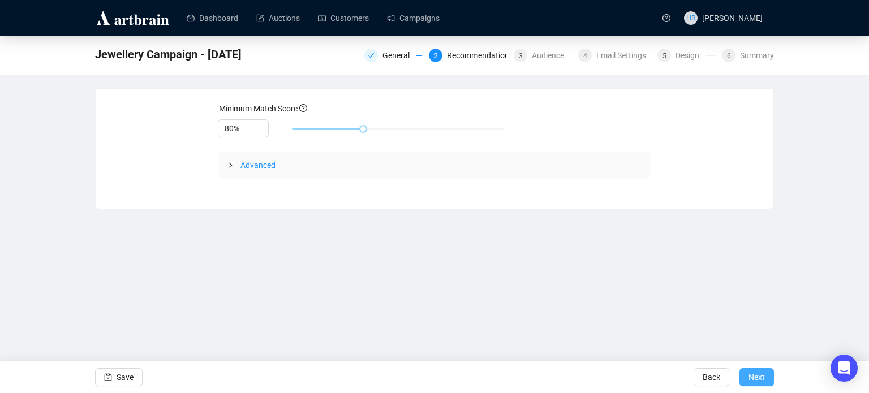
click at [764, 375] on span "Next" at bounding box center [756, 377] width 16 height 32
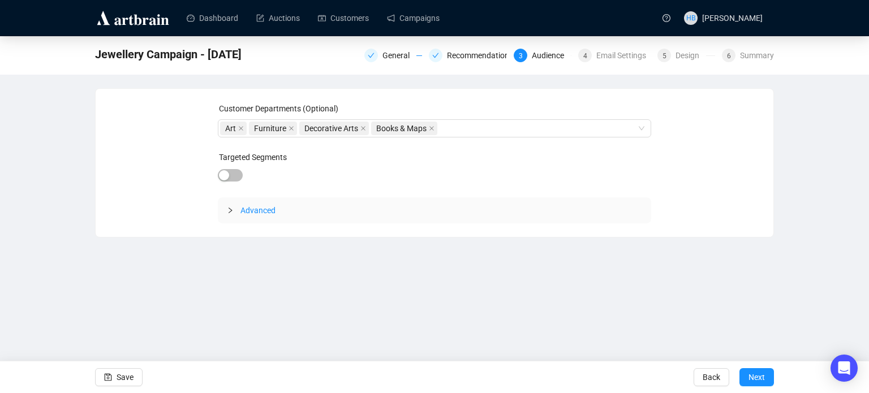
click at [764, 375] on span "Next" at bounding box center [756, 377] width 16 height 32
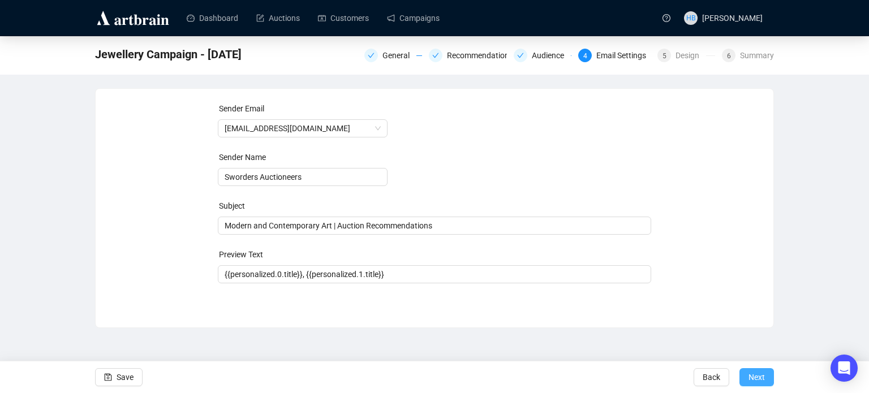
click at [761, 375] on span "Next" at bounding box center [756, 377] width 16 height 32
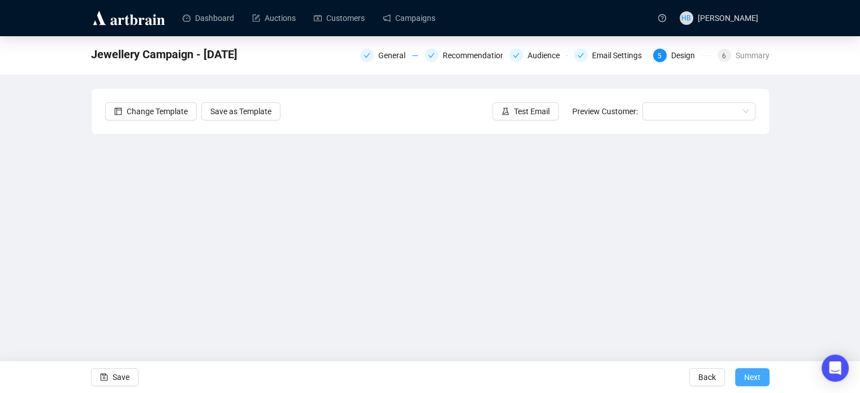
click at [749, 376] on span "Next" at bounding box center [752, 377] width 16 height 32
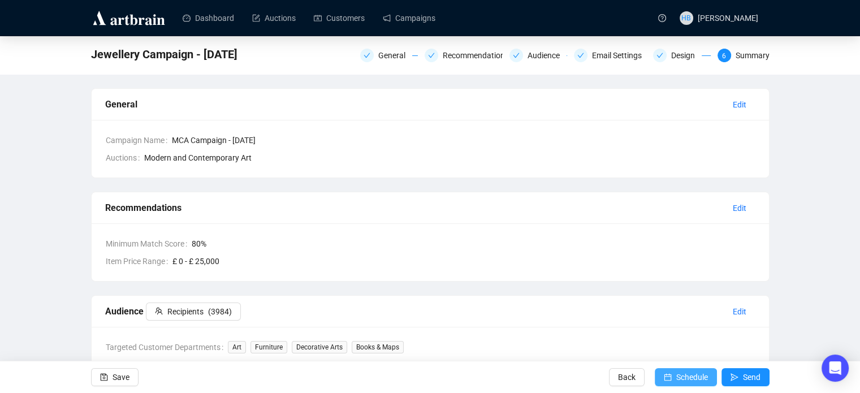
click at [694, 376] on span "Schedule" at bounding box center [693, 377] width 32 height 32
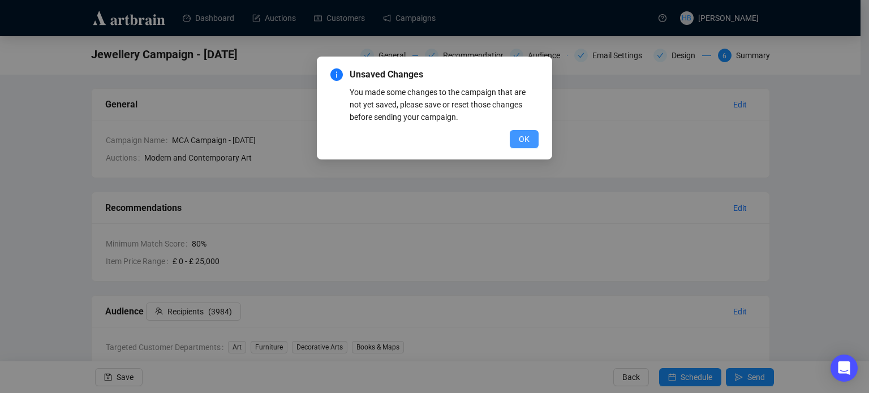
click at [525, 137] on span "OK" at bounding box center [524, 139] width 11 height 12
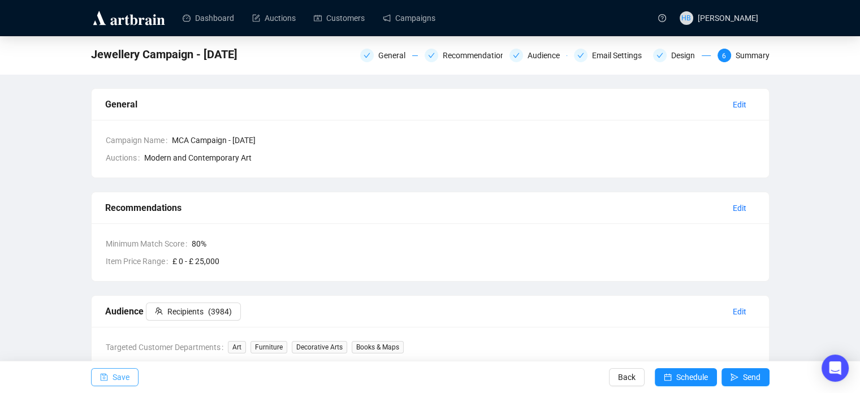
click at [110, 380] on button "Save" at bounding box center [115, 377] width 48 height 18
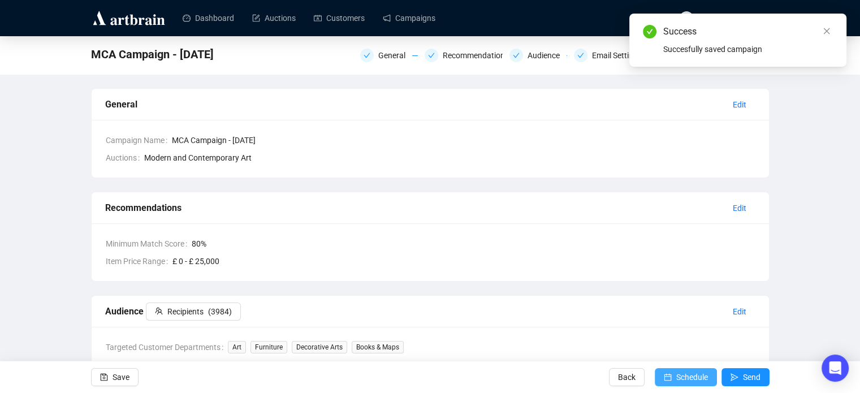
click at [679, 374] on span "Schedule" at bounding box center [693, 377] width 32 height 32
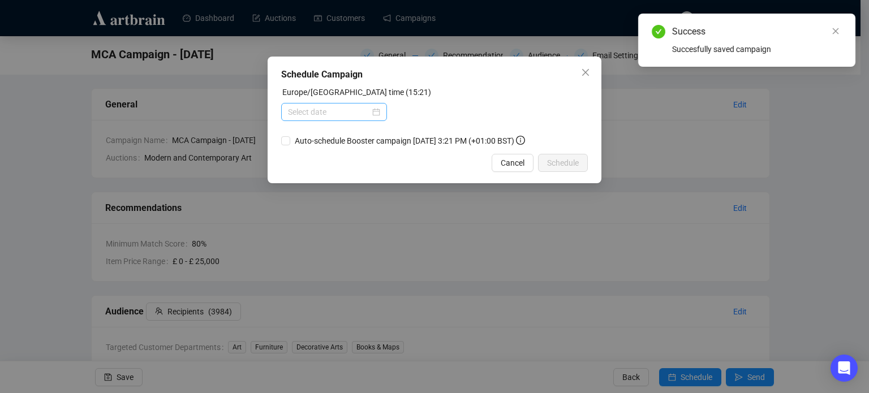
click at [373, 109] on div at bounding box center [334, 112] width 92 height 12
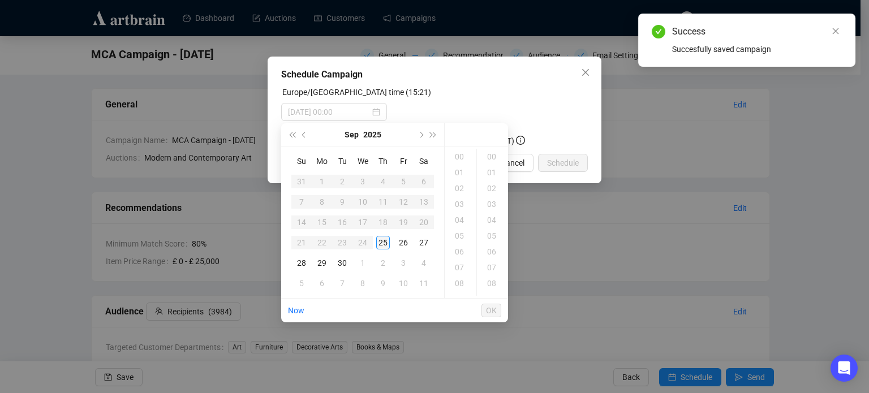
click at [386, 245] on div "25" at bounding box center [383, 243] width 14 height 14
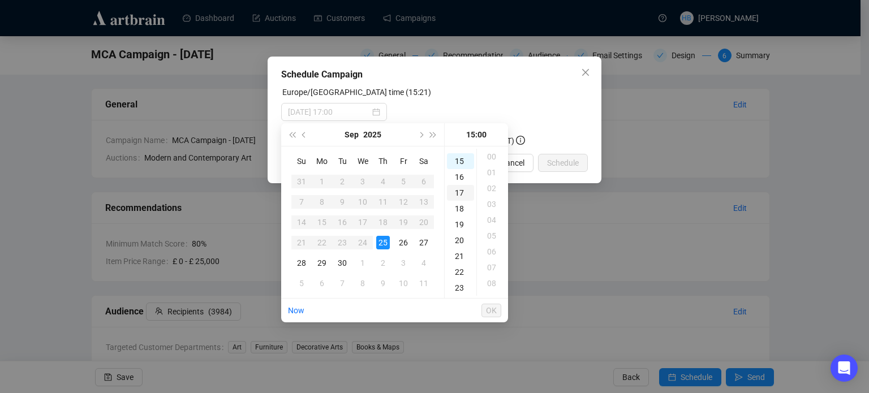
click at [459, 192] on div "17" at bounding box center [460, 193] width 27 height 16
click at [488, 158] on div "00" at bounding box center [492, 157] width 27 height 16
type input "[DATE] 17:00"
click at [495, 312] on span "OK" at bounding box center [491, 310] width 11 height 21
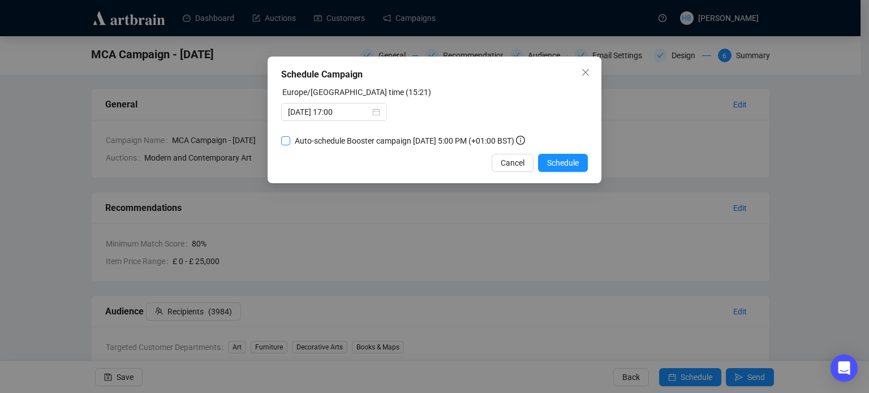
click at [382, 140] on span "Auto-schedule Booster campaign [DATE] 5:00 PM (+01:00 BST)" at bounding box center [409, 141] width 239 height 12
click at [290, 140] on input "Auto-schedule Booster campaign [DATE] 5:00 PM (+01:00 BST)" at bounding box center [285, 140] width 9 height 9
checkbox input "true"
click at [506, 163] on span "Cancel" at bounding box center [513, 163] width 24 height 12
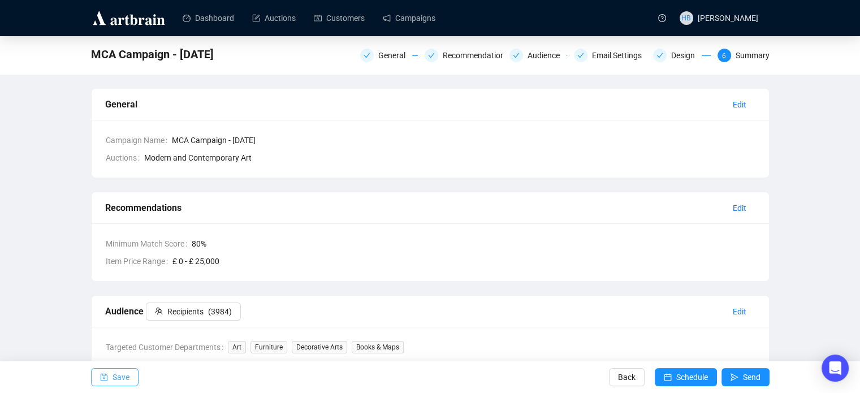
click at [120, 376] on span "Save" at bounding box center [121, 377] width 17 height 32
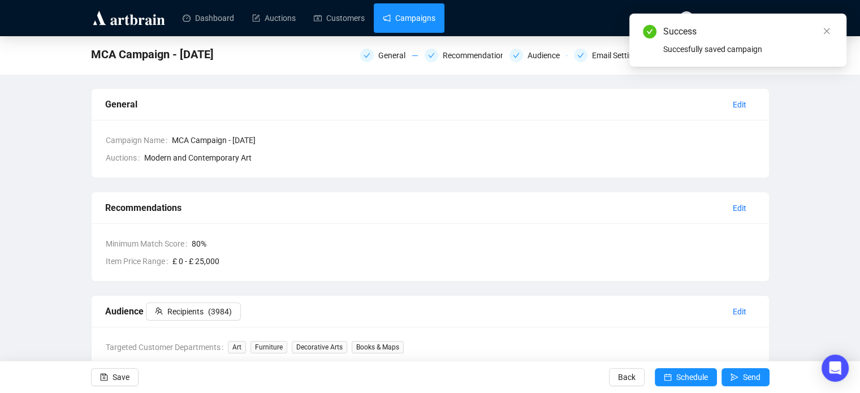
click at [395, 29] on link "Campaigns" at bounding box center [409, 17] width 53 height 29
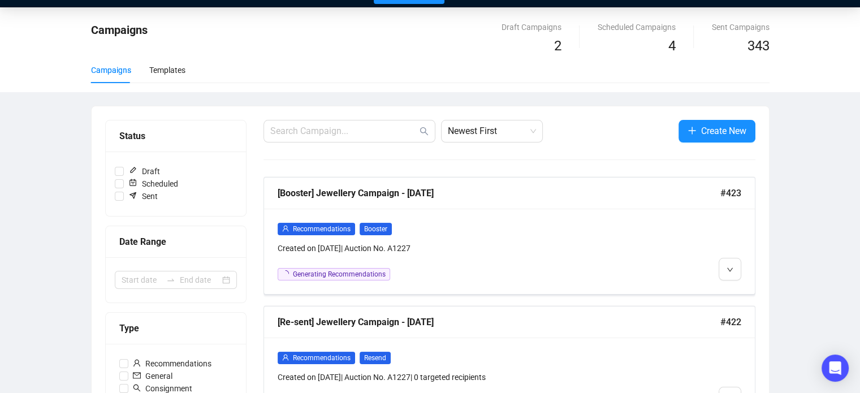
scroll to position [25, 0]
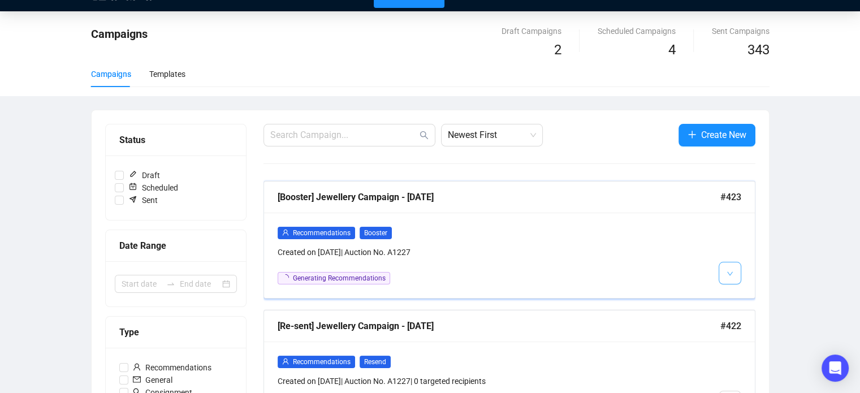
click at [723, 269] on button "button" at bounding box center [730, 273] width 23 height 23
click at [737, 313] on img at bounding box center [732, 315] width 9 height 9
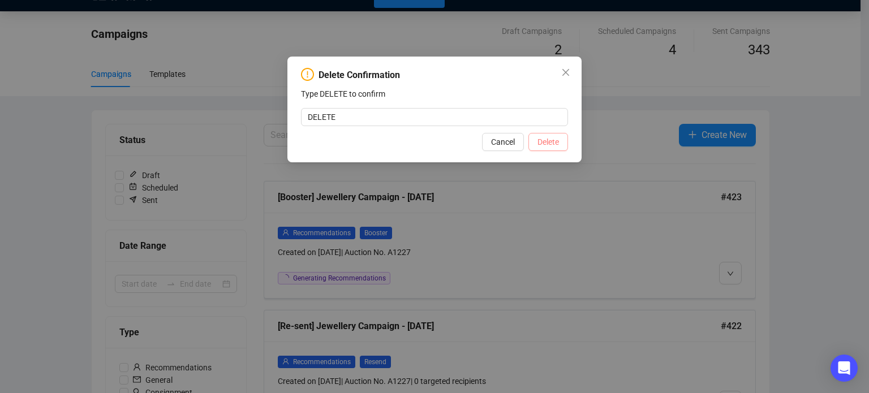
type input "DELETE"
click at [548, 136] on span "Delete" at bounding box center [547, 142] width 21 height 12
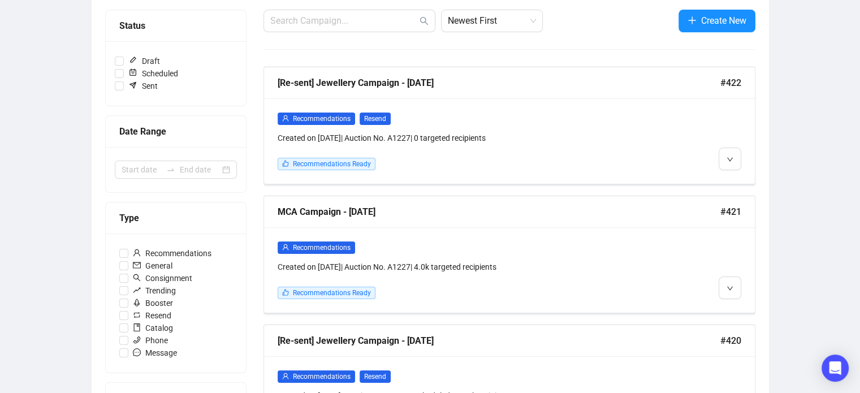
scroll to position [140, 0]
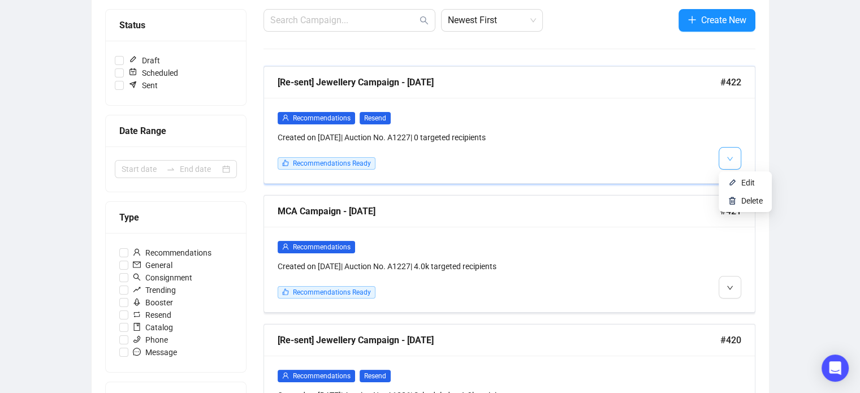
click at [730, 163] on span "button" at bounding box center [730, 158] width 7 height 14
click at [738, 178] on li "Edit" at bounding box center [745, 183] width 49 height 18
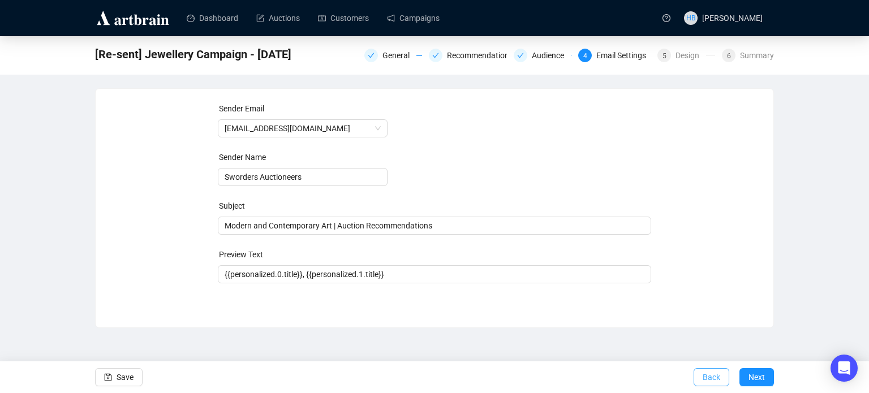
click at [719, 378] on span "Back" at bounding box center [712, 377] width 18 height 32
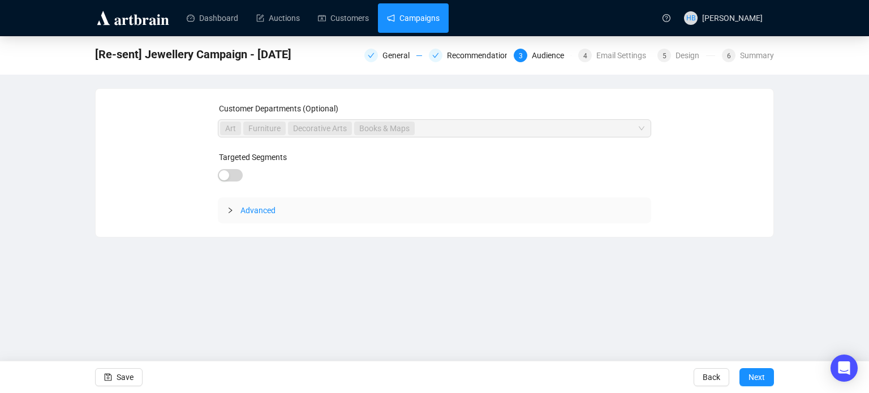
click at [403, 10] on link "Campaigns" at bounding box center [413, 17] width 53 height 29
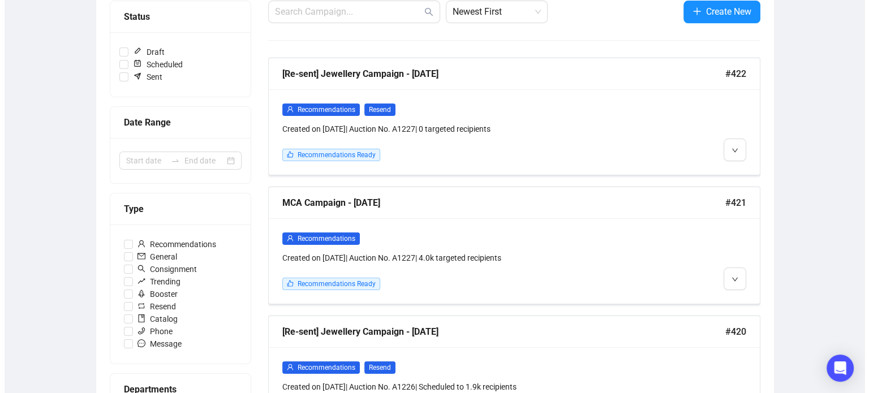
scroll to position [133, 0]
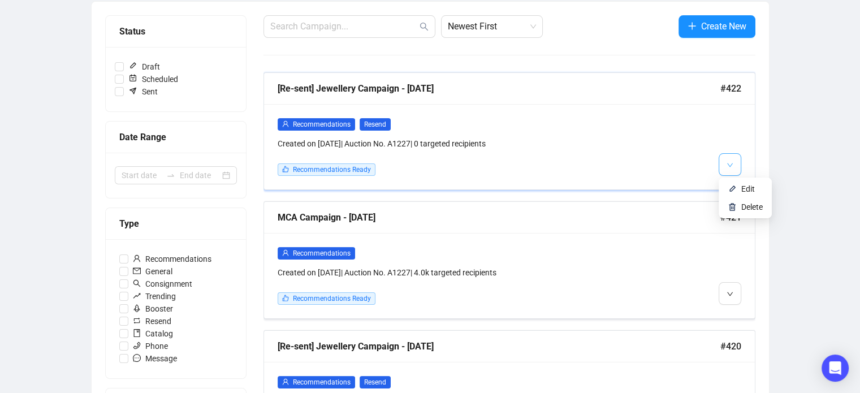
click at [727, 162] on icon "down" at bounding box center [730, 165] width 7 height 7
click at [746, 203] on span "Delete" at bounding box center [752, 207] width 21 height 9
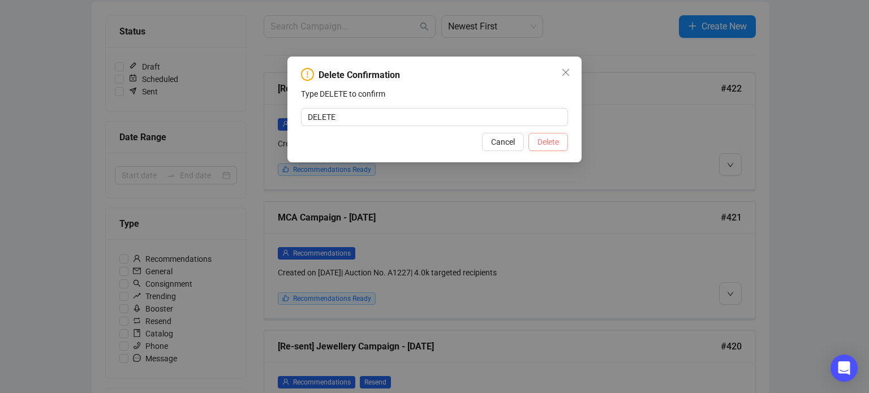
type input "DELETE"
click at [547, 140] on span "Delete" at bounding box center [547, 142] width 21 height 12
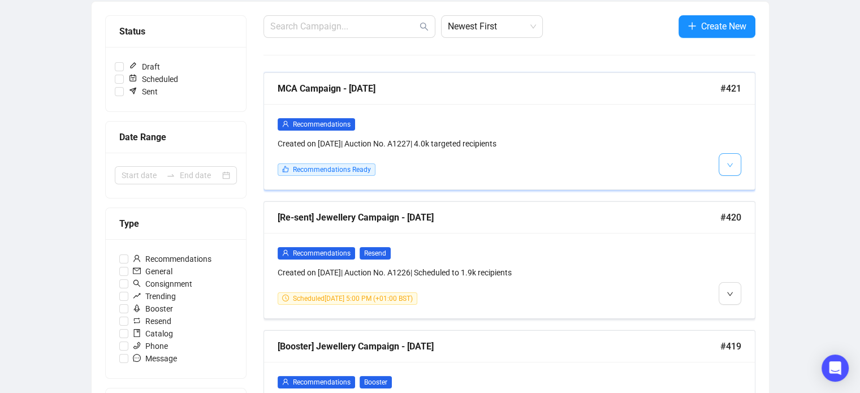
click at [729, 165] on icon "down" at bounding box center [730, 165] width 6 height 4
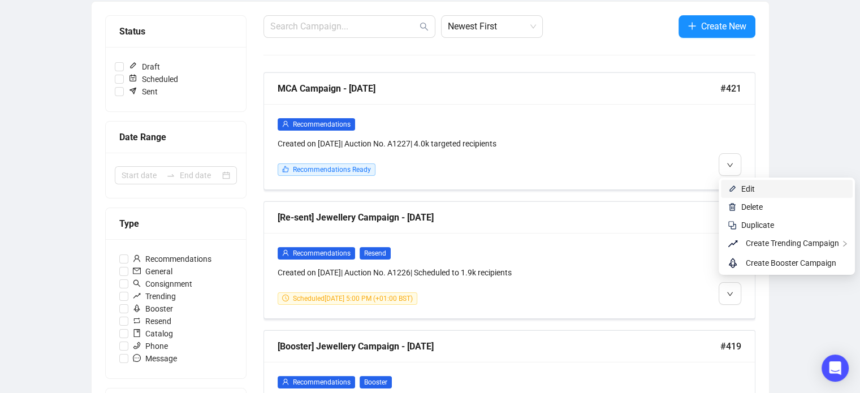
click at [747, 185] on span "Edit" at bounding box center [749, 188] width 14 height 9
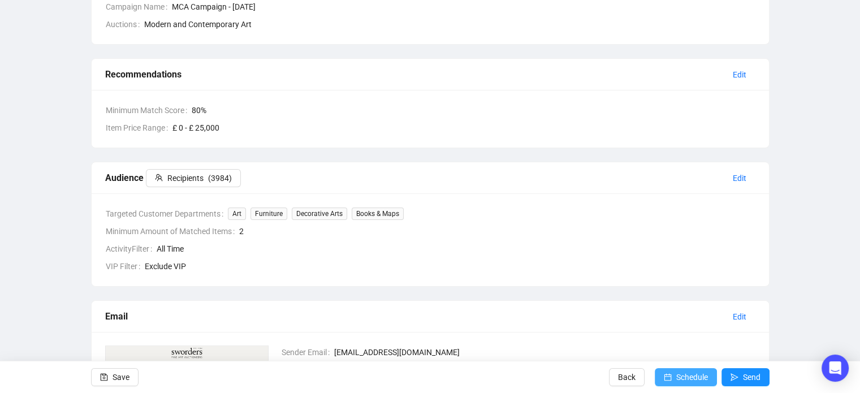
click at [683, 380] on span "Schedule" at bounding box center [693, 377] width 32 height 32
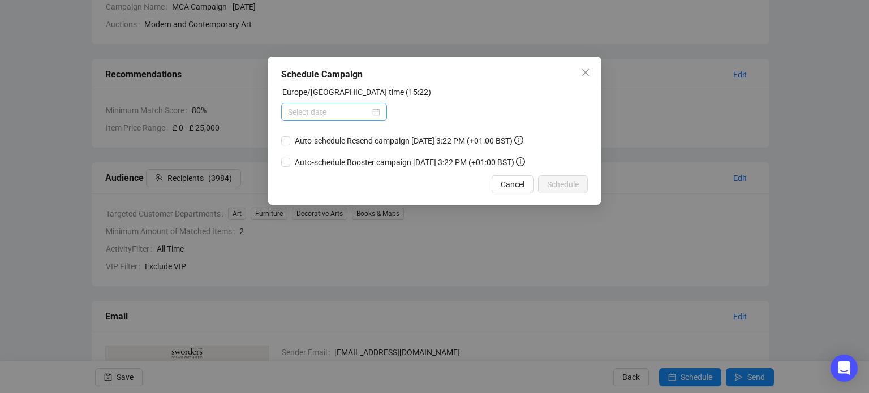
click at [376, 109] on div at bounding box center [334, 112] width 92 height 12
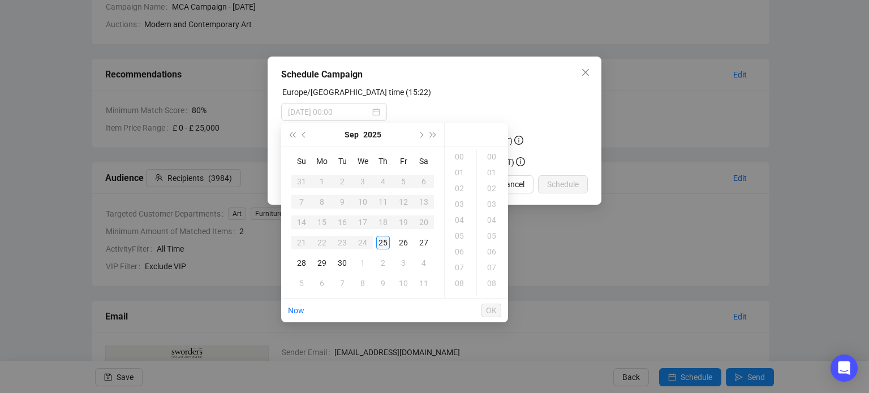
click at [376, 245] on td "25" at bounding box center [383, 242] width 20 height 20
click at [464, 192] on div "17" at bounding box center [460, 188] width 27 height 16
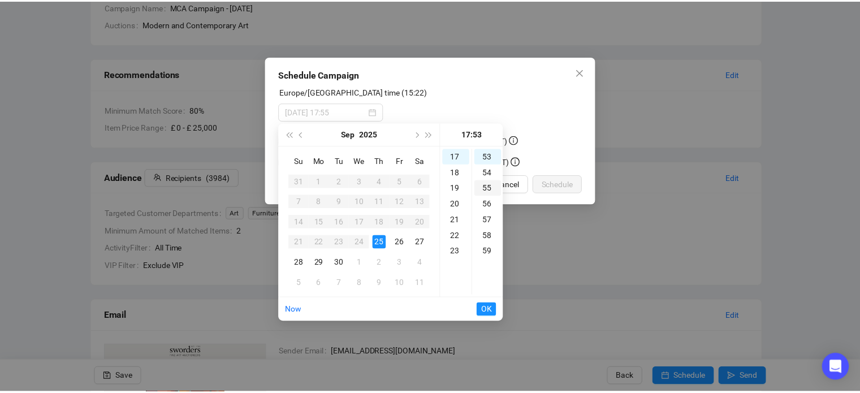
scroll to position [0, 0]
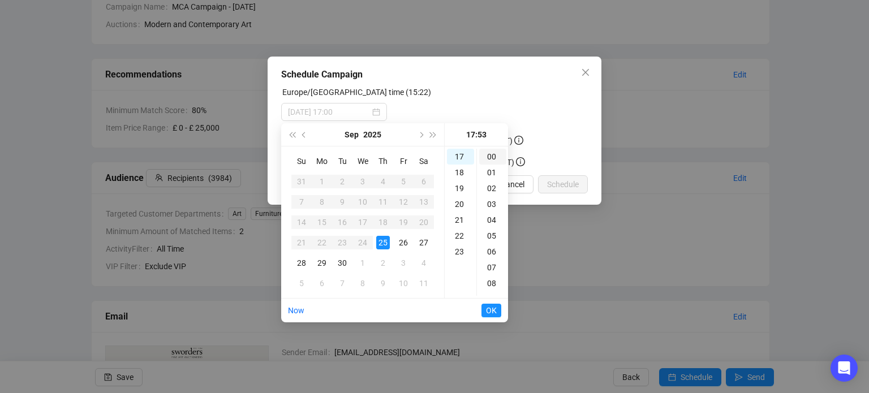
click at [490, 156] on div "00" at bounding box center [492, 157] width 27 height 16
type input "[DATE] 17:00"
click at [496, 310] on span "OK" at bounding box center [491, 310] width 11 height 21
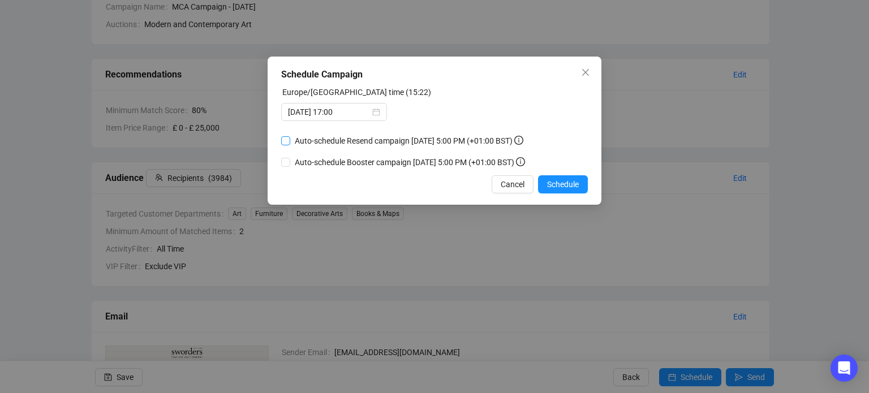
click at [395, 137] on span "Auto-schedule Resend campaign [DATE] 5:00 PM (+01:00 BST)" at bounding box center [409, 141] width 238 height 12
click at [290, 137] on input "Auto-schedule Resend campaign [DATE] 5:00 PM (+01:00 BST)" at bounding box center [285, 140] width 9 height 9
checkbox input "true"
click at [404, 162] on span "Auto-schedule Booster campaign [DATE] 5:00 PM (+01:00 BST)" at bounding box center [409, 162] width 239 height 12
click at [290, 162] on input "Auto-schedule Booster campaign [DATE] 5:00 PM (+01:00 BST)" at bounding box center [285, 162] width 9 height 9
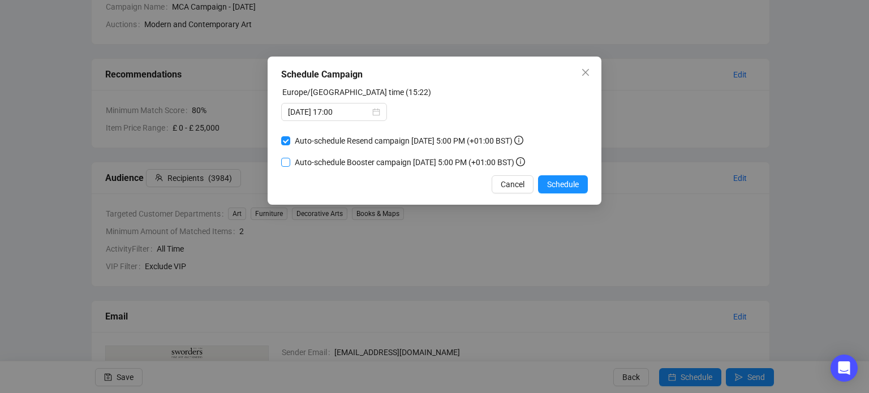
checkbox input "true"
click at [565, 180] on span "Schedule" at bounding box center [563, 184] width 32 height 12
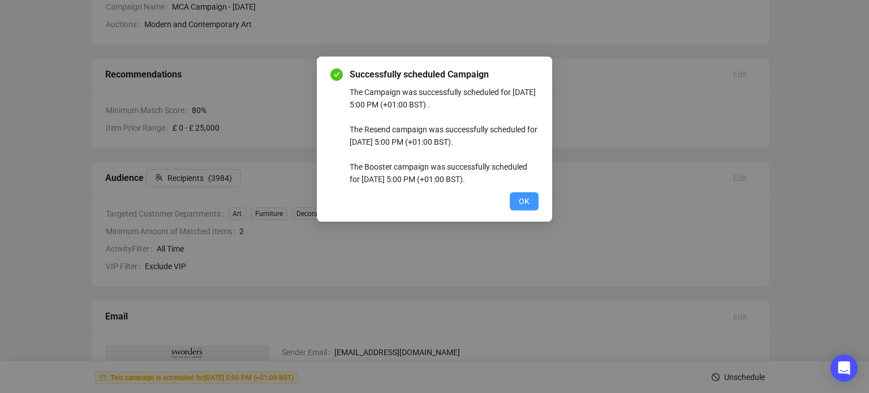
click at [522, 201] on span "OK" at bounding box center [524, 201] width 11 height 12
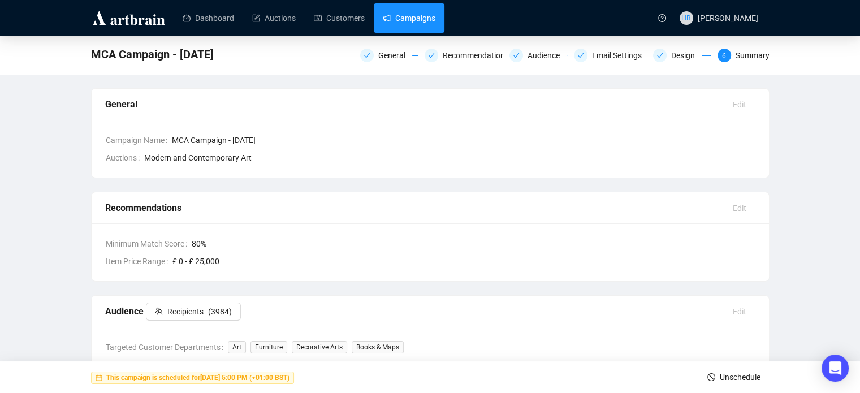
click at [421, 15] on link "Campaigns" at bounding box center [409, 17] width 53 height 29
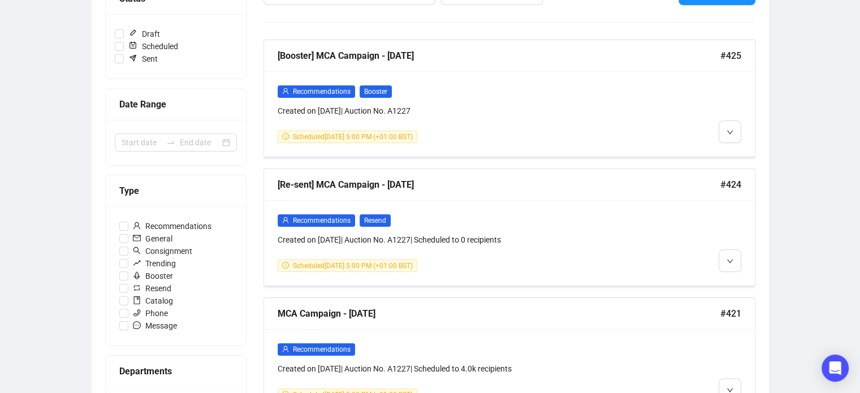
scroll to position [166, 0]
